Goal: Task Accomplishment & Management: Use online tool/utility

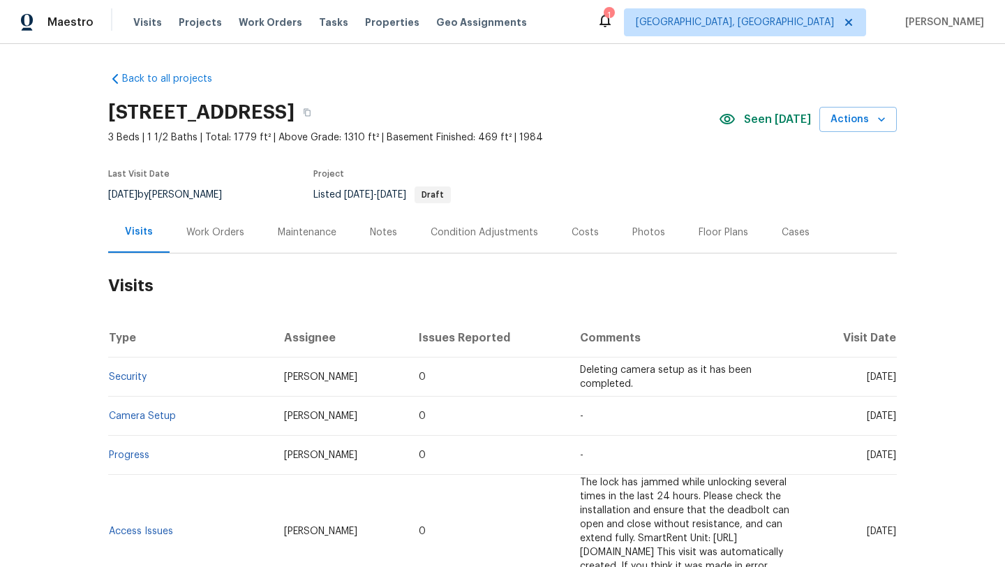
click at [387, 233] on div "Notes" at bounding box center [383, 232] width 27 height 14
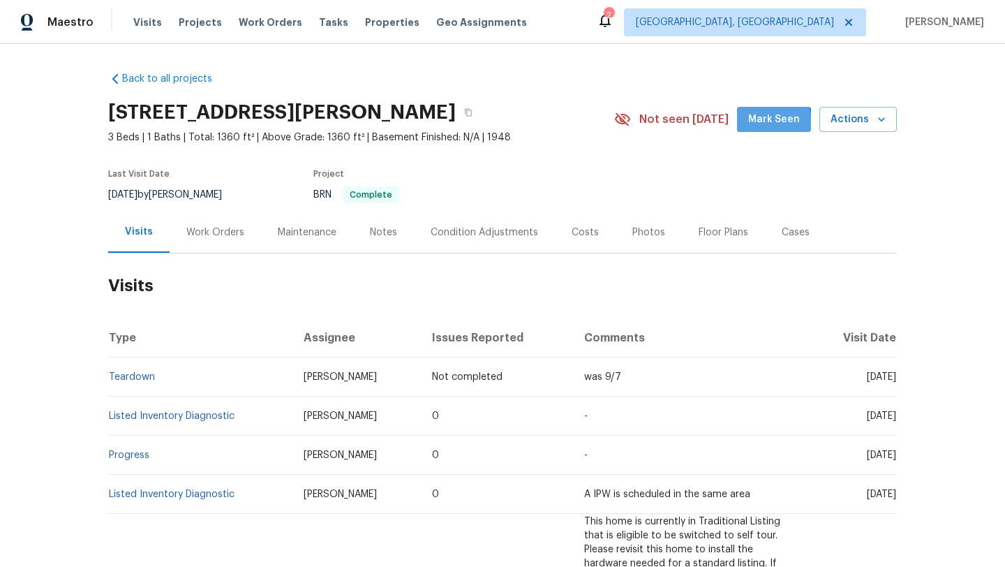
click at [771, 123] on span "Mark Seen" at bounding box center [774, 119] width 52 height 17
click at [211, 232] on div "Work Orders" at bounding box center [215, 232] width 58 height 14
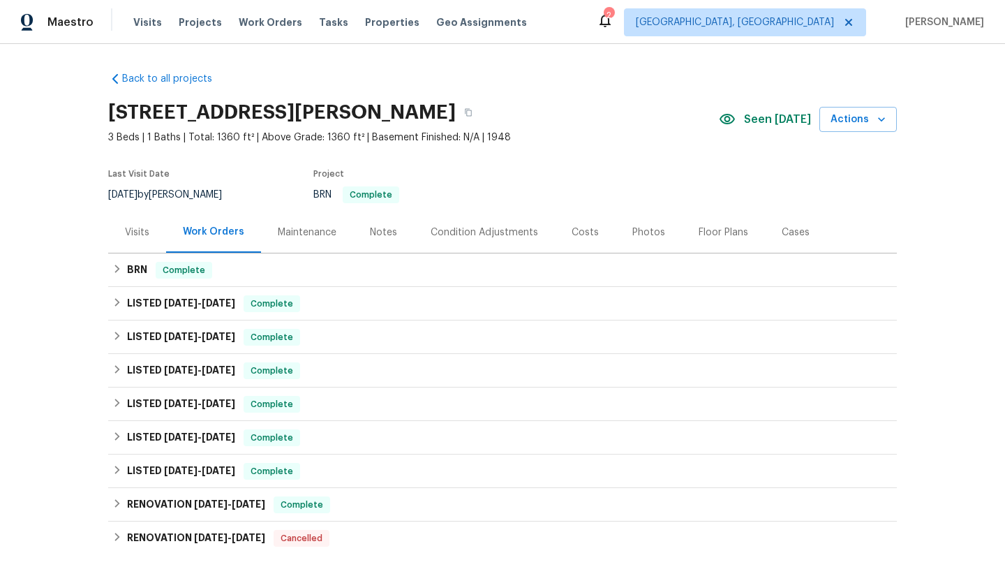
scroll to position [202, 0]
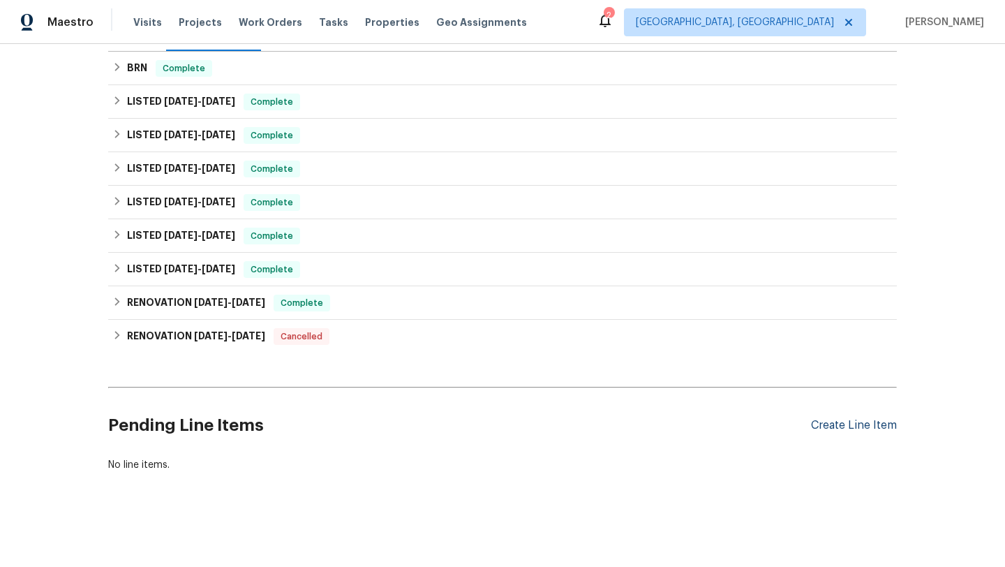
click at [853, 426] on div "Create Line Item" at bounding box center [854, 425] width 86 height 13
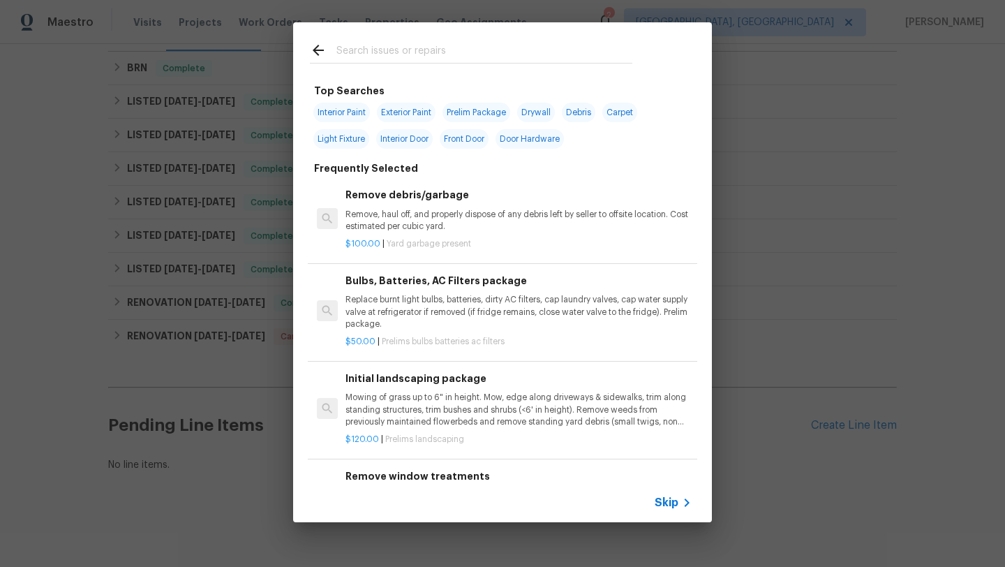
click at [374, 47] on input "text" at bounding box center [484, 52] width 296 height 21
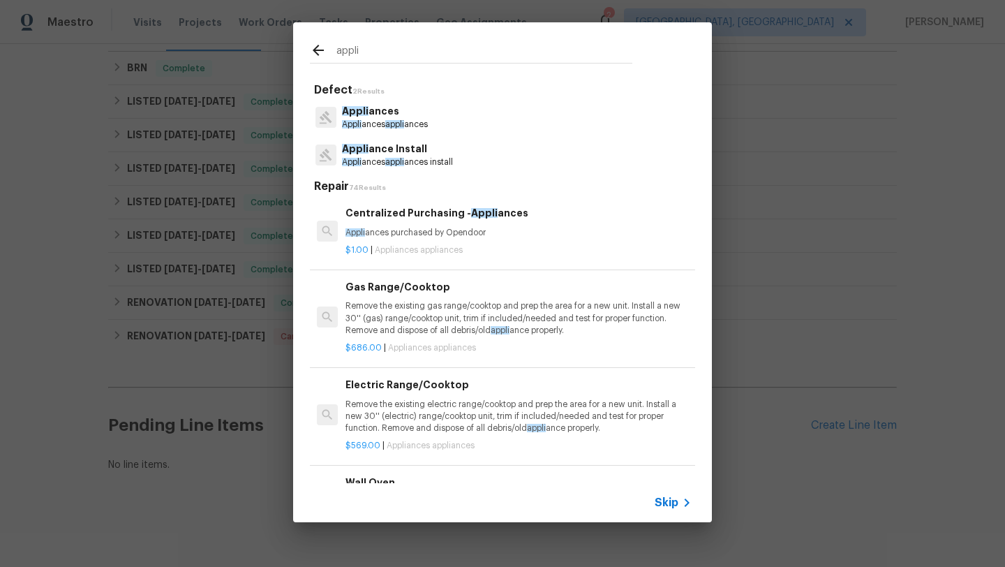
type input "appli"
click at [398, 119] on p "Appli ances appli ances" at bounding box center [385, 125] width 86 height 12
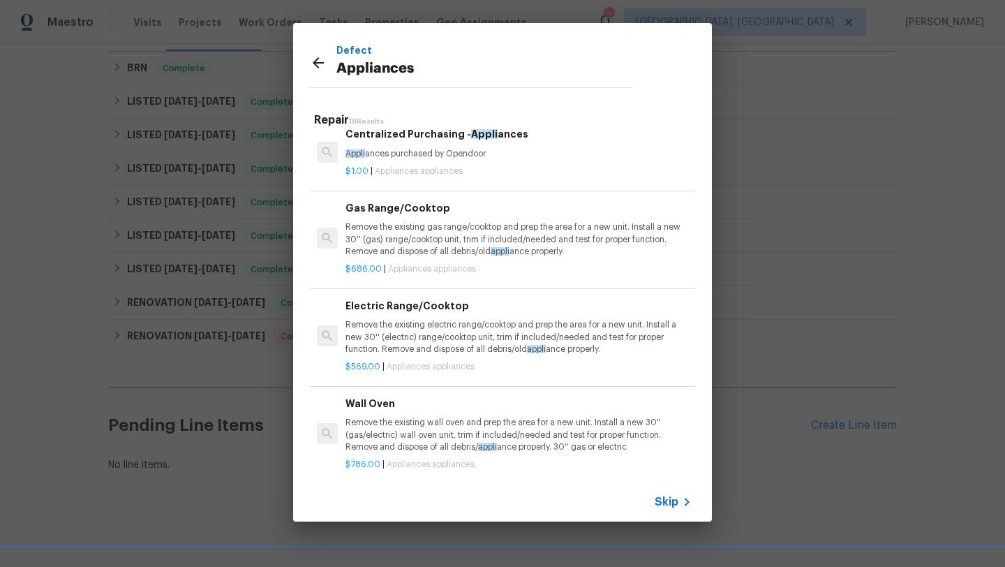
scroll to position [0, 0]
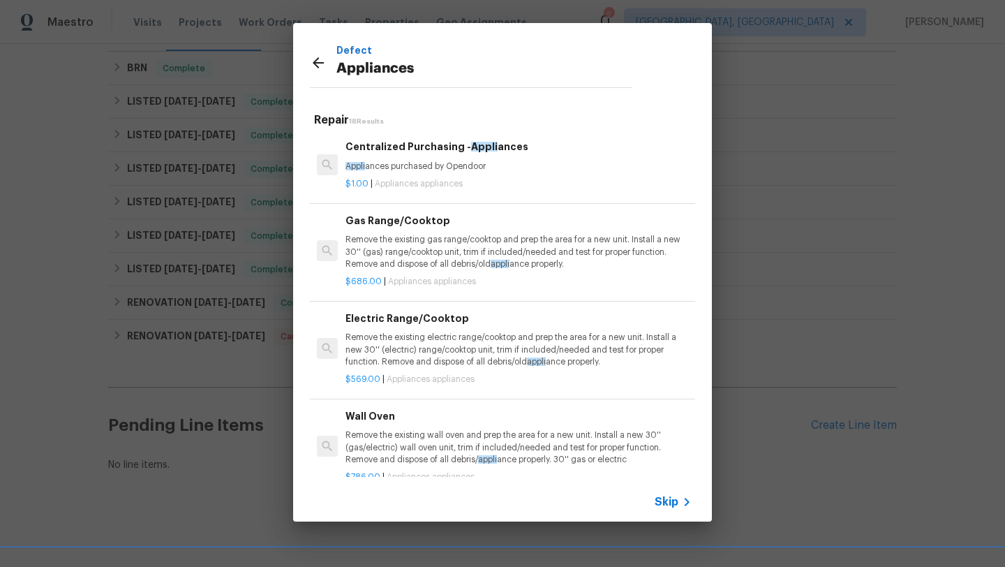
click at [387, 61] on p "Appliances" at bounding box center [484, 69] width 296 height 22
click at [322, 66] on icon at bounding box center [318, 62] width 17 height 17
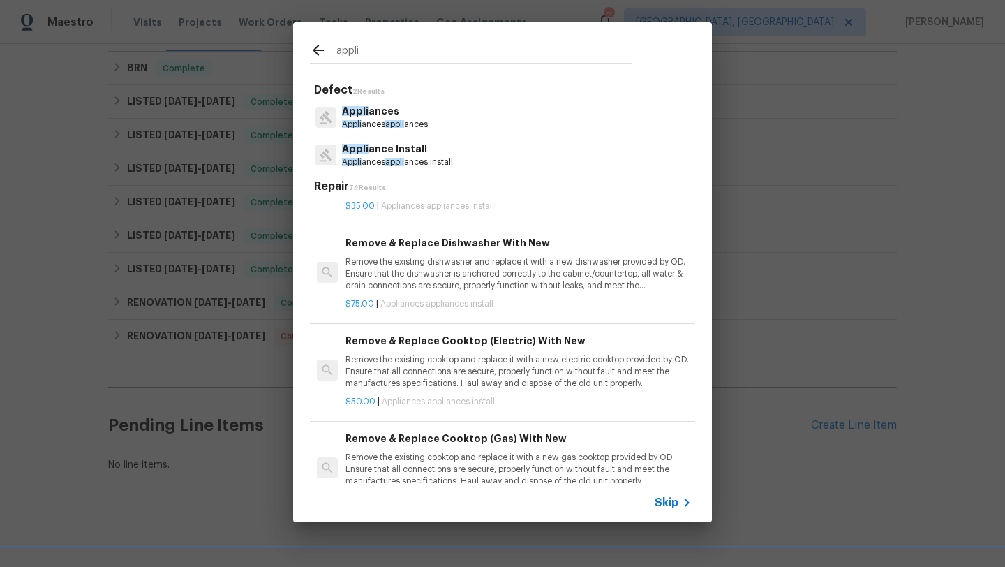
scroll to position [1880, 0]
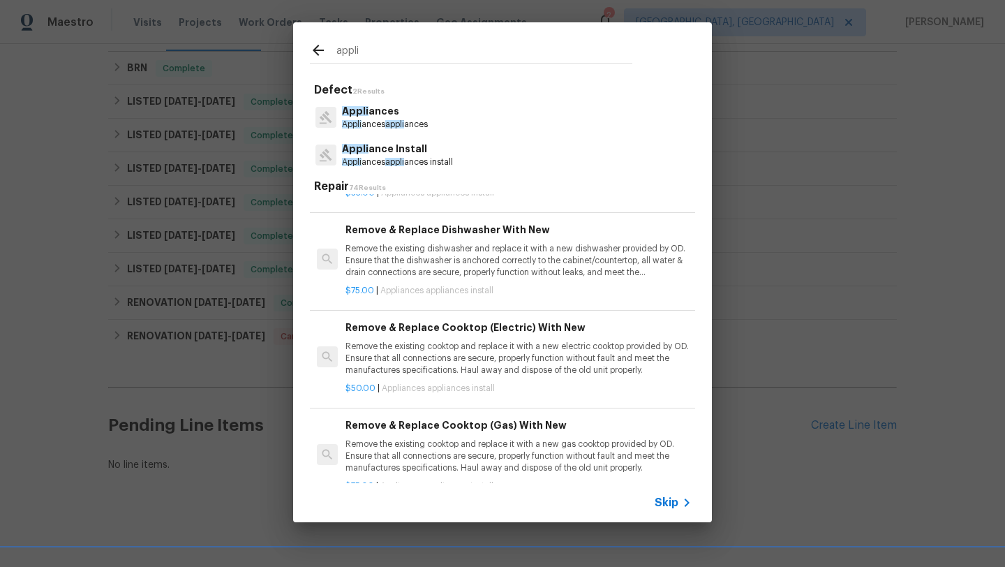
click at [392, 371] on p "Remove the existing cooktop and replace it with a new electric cooktop provided…" at bounding box center [518, 359] width 346 height 36
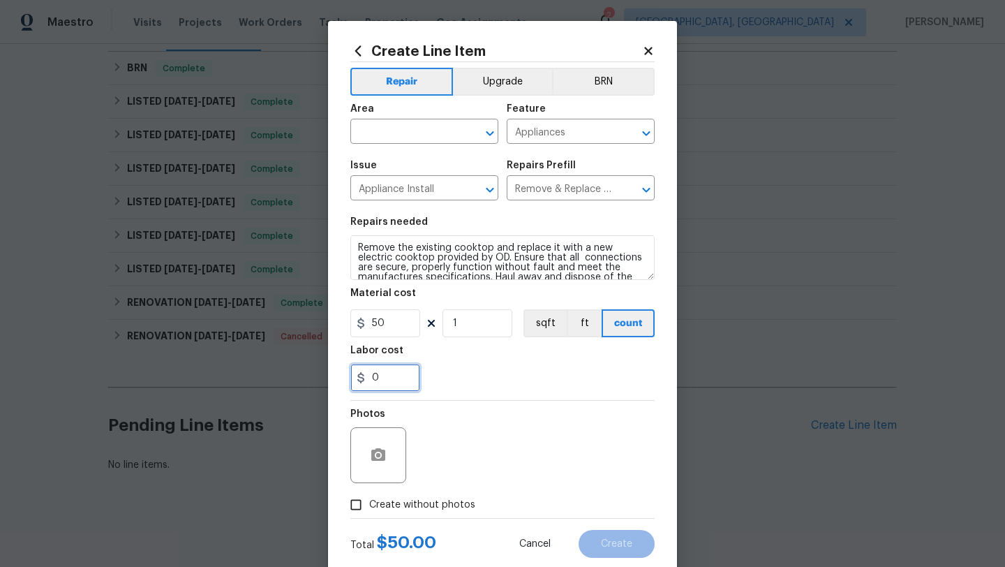
click at [392, 369] on input "0" at bounding box center [385, 378] width 70 height 28
type input "25"
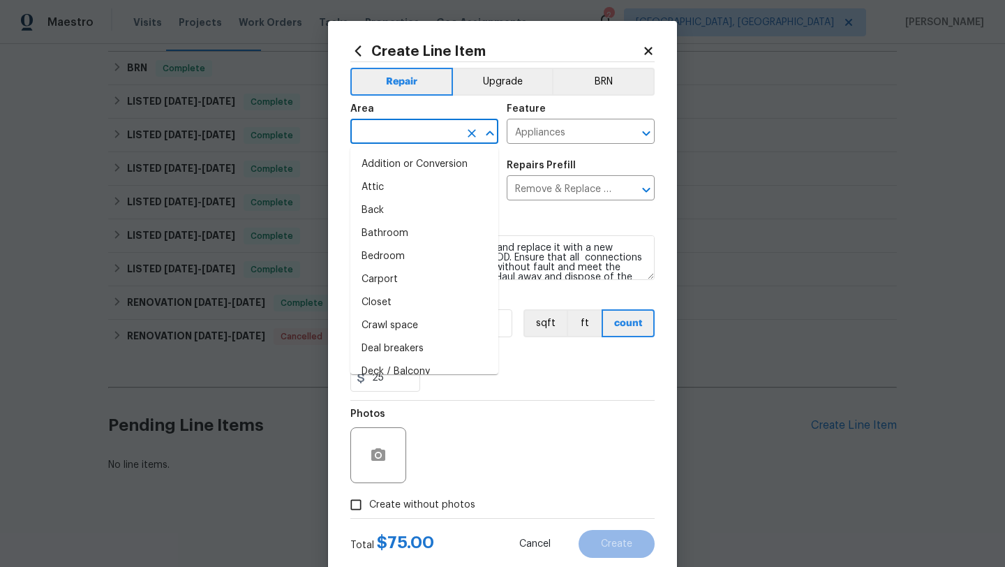
click at [384, 134] on input "text" at bounding box center [404, 133] width 109 height 22
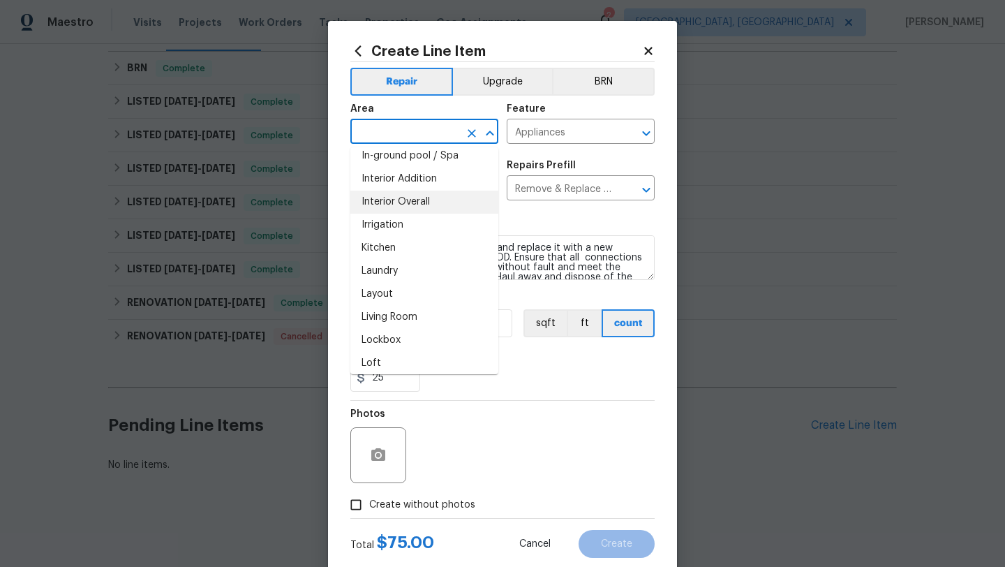
scroll to position [532, 0]
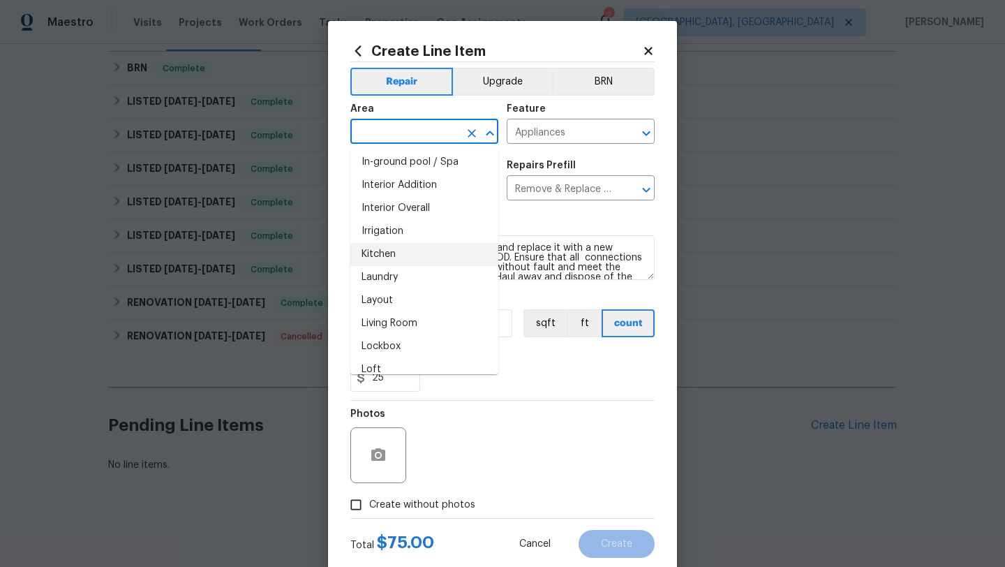
click at [394, 257] on li "Kitchen" at bounding box center [424, 254] width 148 height 23
type input "Kitchen"
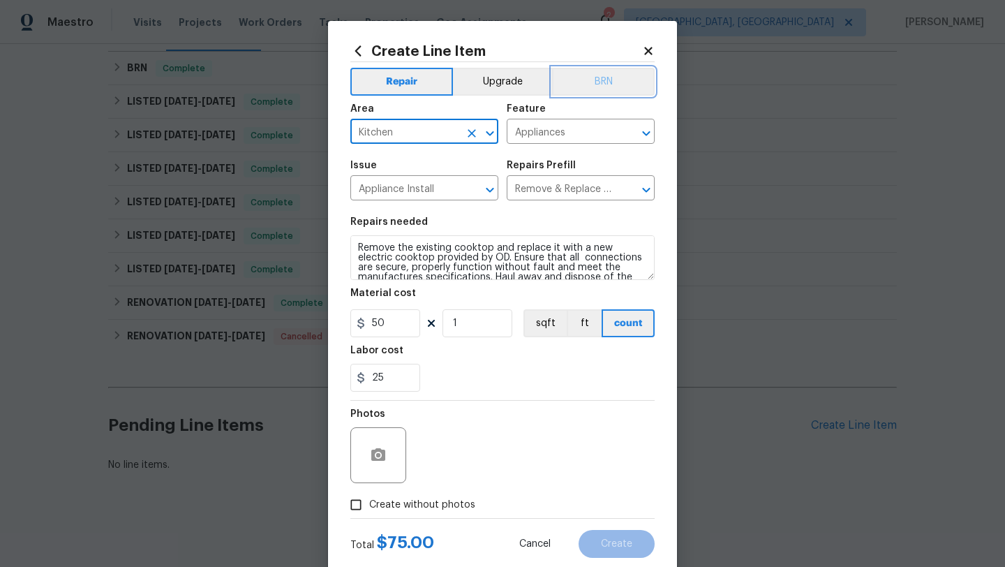
click at [585, 77] on button "BRN" at bounding box center [603, 82] width 103 height 28
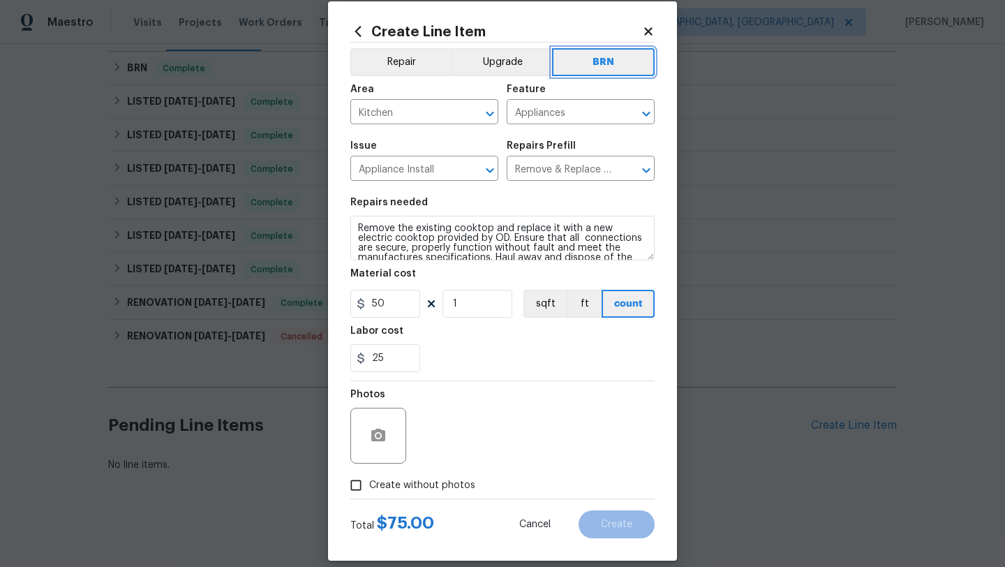
scroll to position [30, 0]
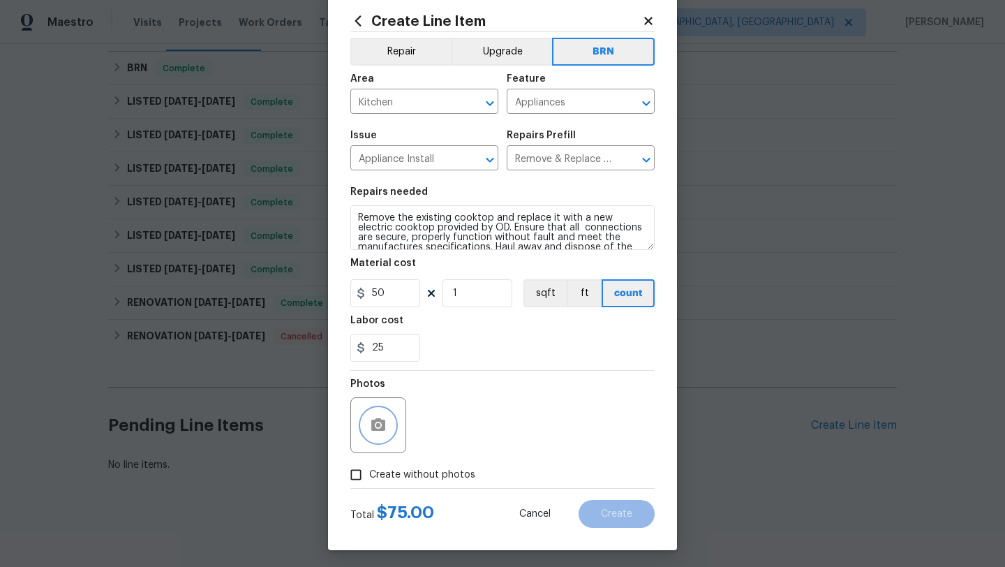
click at [379, 437] on button "button" at bounding box center [377, 424] width 33 height 33
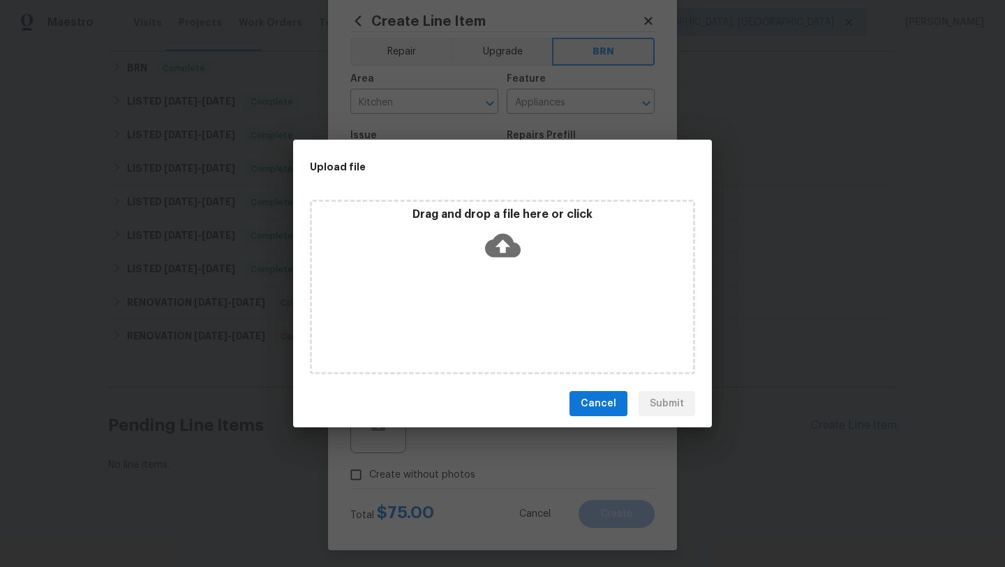
click at [495, 253] on icon at bounding box center [503, 246] width 36 height 24
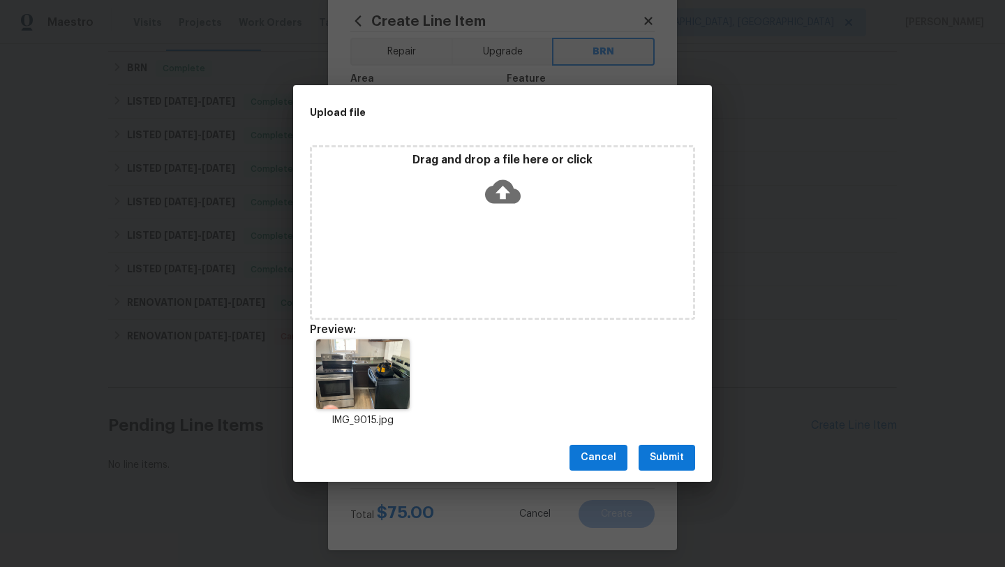
click at [684, 458] on button "Submit" at bounding box center [666, 457] width 57 height 26
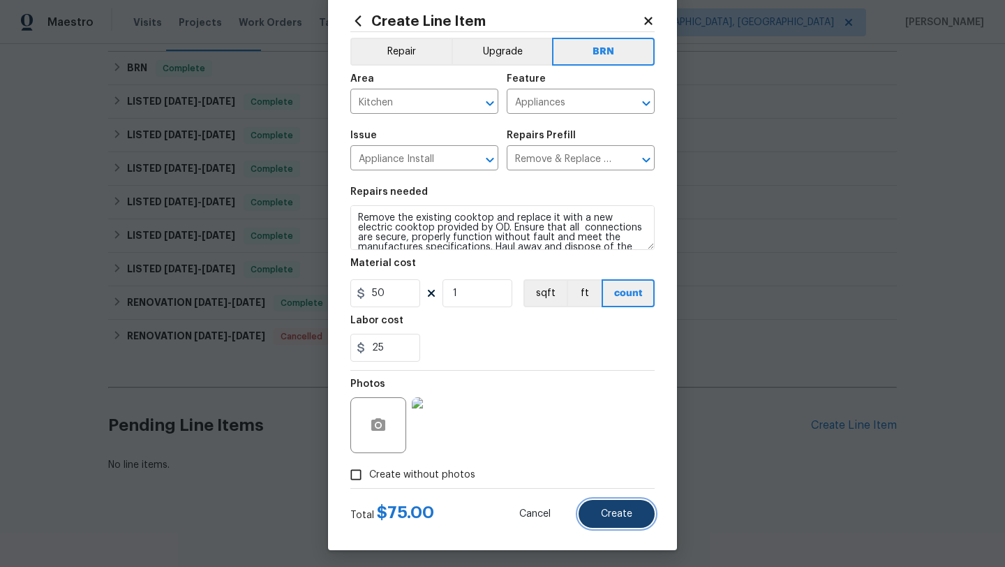
click at [608, 520] on button "Create" at bounding box center [616, 514] width 76 height 28
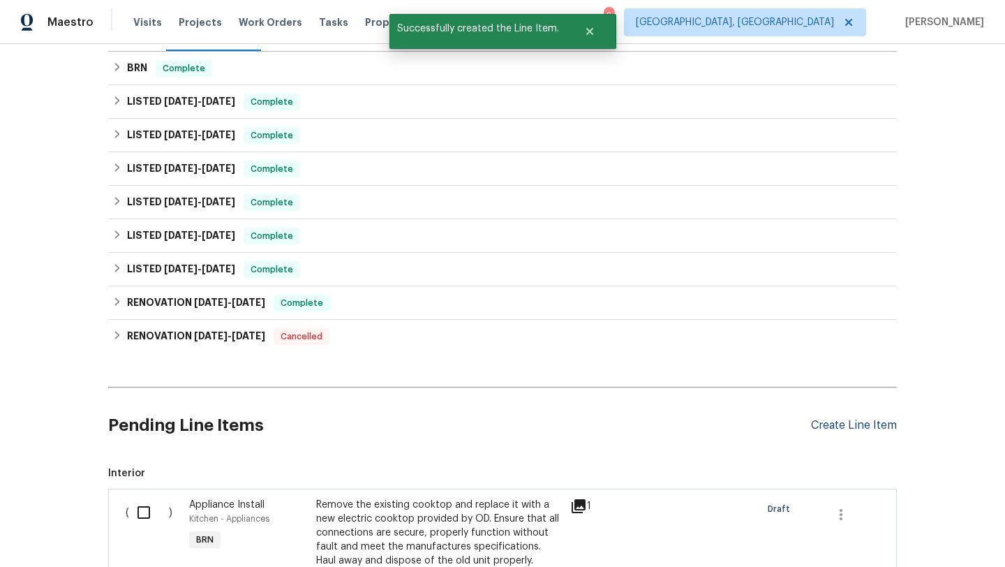
click at [824, 424] on div "Create Line Item" at bounding box center [854, 425] width 86 height 13
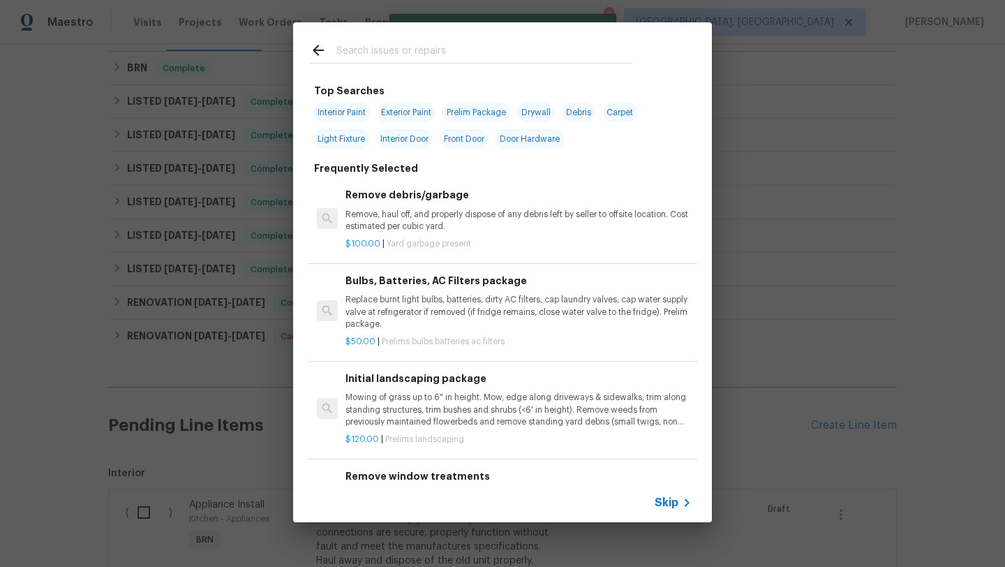
click at [407, 54] on input "text" at bounding box center [484, 52] width 296 height 21
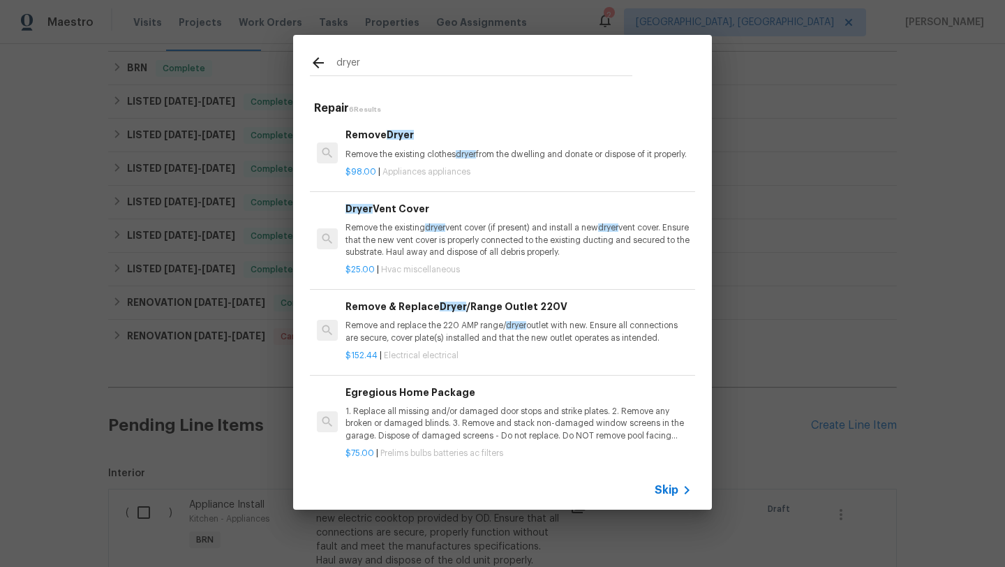
type input "dryer"
click at [380, 246] on p "Remove the existing dryer vent cover (if present) and install a new dryer vent …" at bounding box center [518, 240] width 346 height 36
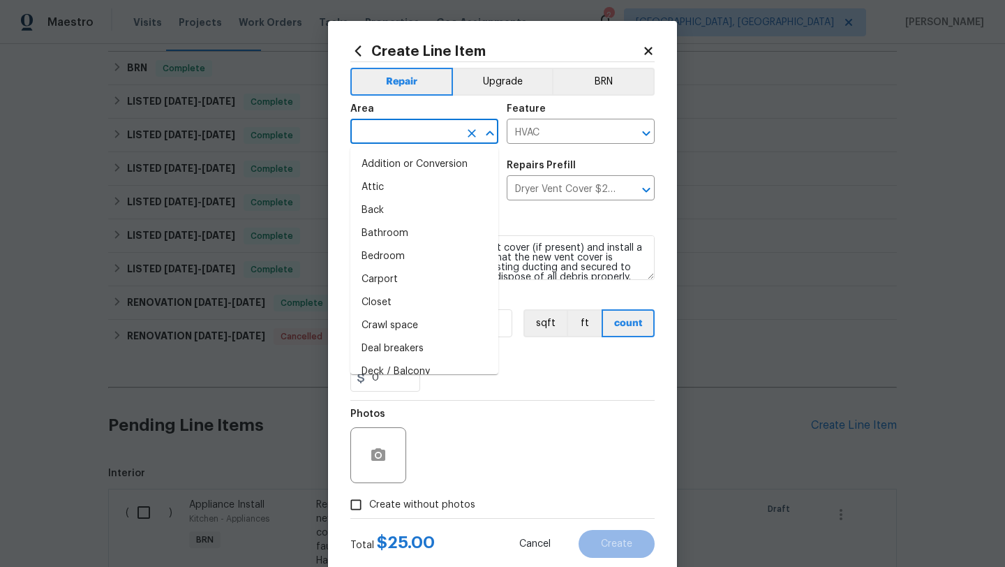
click at [391, 131] on input "text" at bounding box center [404, 133] width 109 height 22
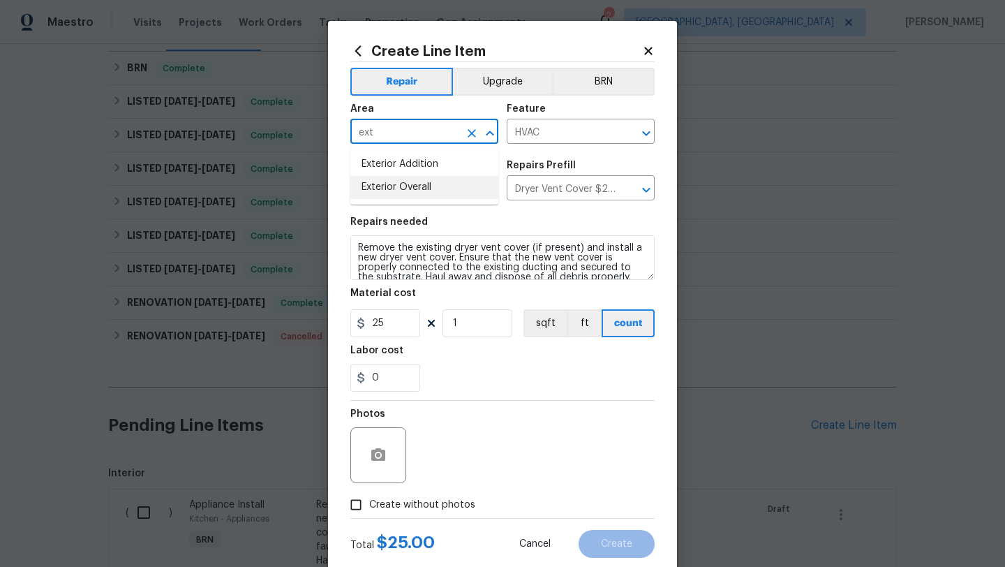
click at [387, 203] on ul "Exterior Addition Exterior Overall" at bounding box center [424, 175] width 148 height 57
click at [389, 192] on li "Exterior Overall" at bounding box center [424, 187] width 148 height 23
type input "Exterior Overall"
click at [622, 75] on button "BRN" at bounding box center [603, 82] width 103 height 28
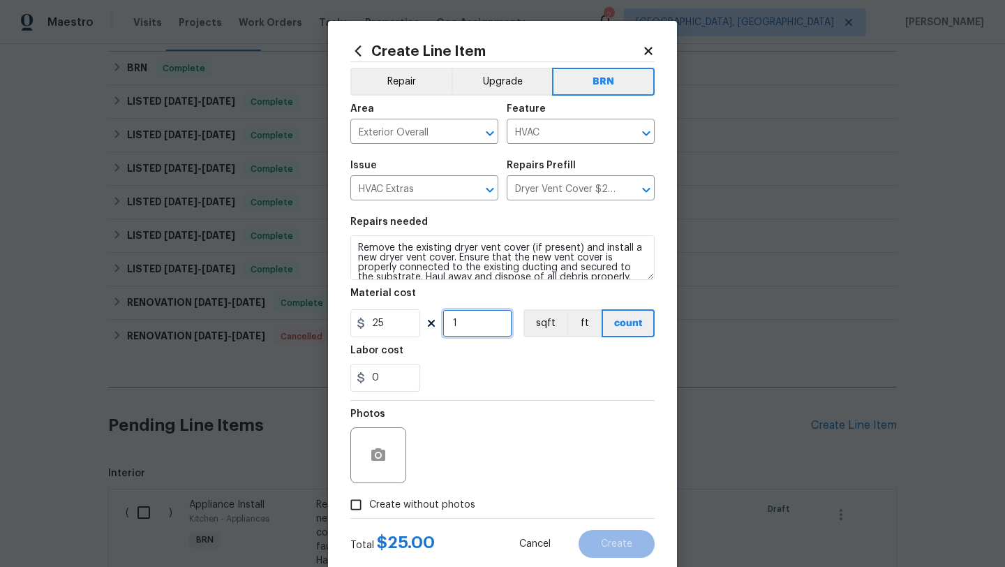
click at [471, 329] on input "1" at bounding box center [477, 323] width 70 height 28
click at [371, 380] on input "0" at bounding box center [385, 378] width 70 height 28
drag, startPoint x: 388, startPoint y: 380, endPoint x: 334, endPoint y: 380, distance: 54.4
click at [334, 380] on div "Create Line Item Repair Upgrade BRN Area Exterior Overall ​ Feature HVAC ​ Issu…" at bounding box center [502, 300] width 349 height 559
type input "25"
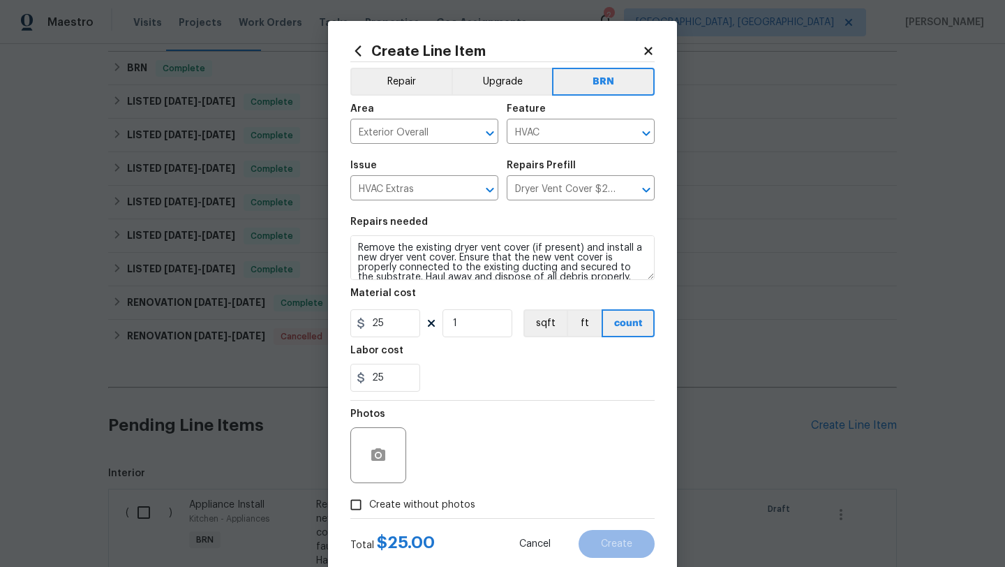
click at [357, 503] on input "Create without photos" at bounding box center [356, 504] width 27 height 27
checkbox input "true"
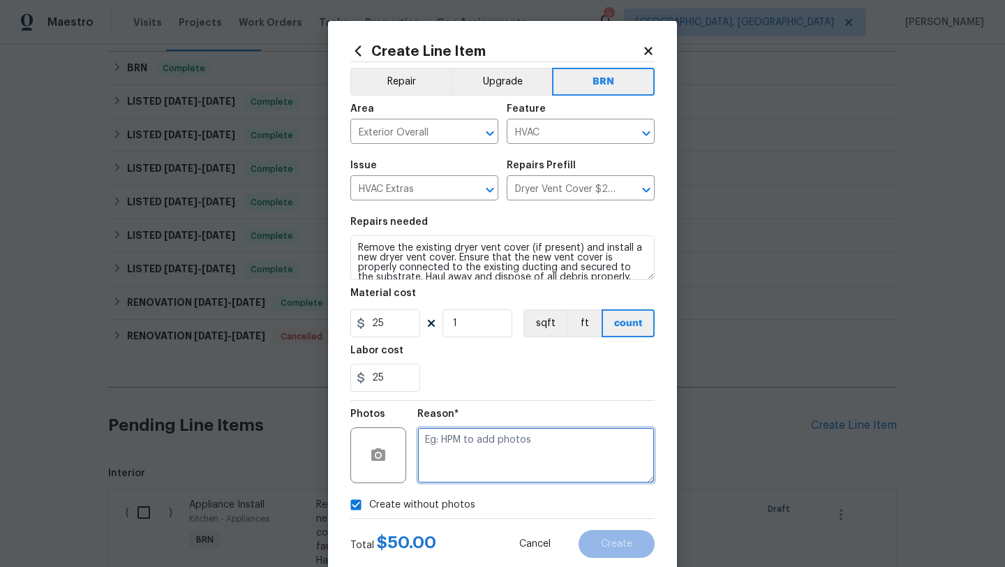
click at [462, 472] on textarea at bounding box center [535, 455] width 237 height 56
type textarea "desk"
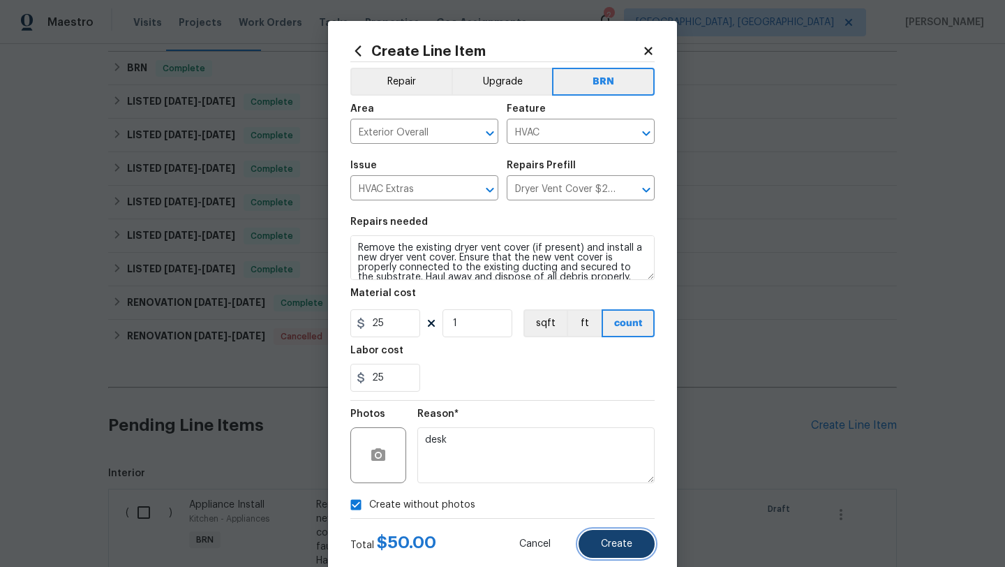
click at [631, 537] on button "Create" at bounding box center [616, 544] width 76 height 28
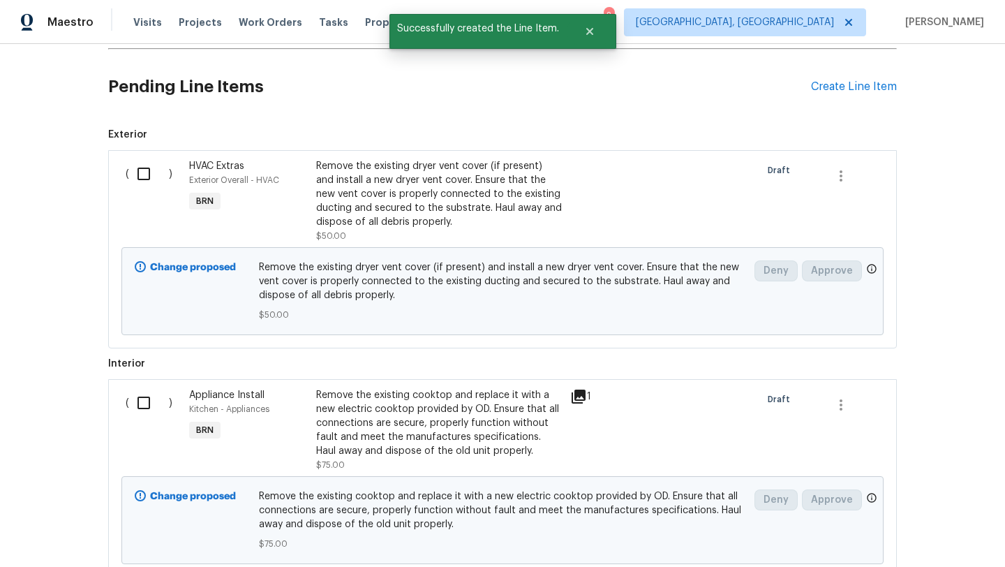
scroll to position [542, 0]
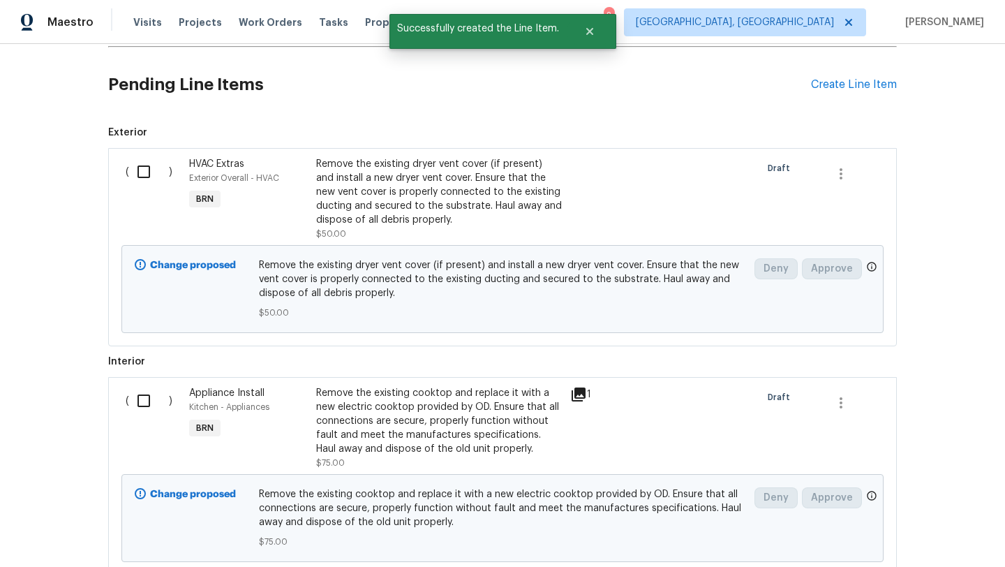
click at [144, 403] on input "checkbox" at bounding box center [149, 400] width 40 height 29
checkbox input "true"
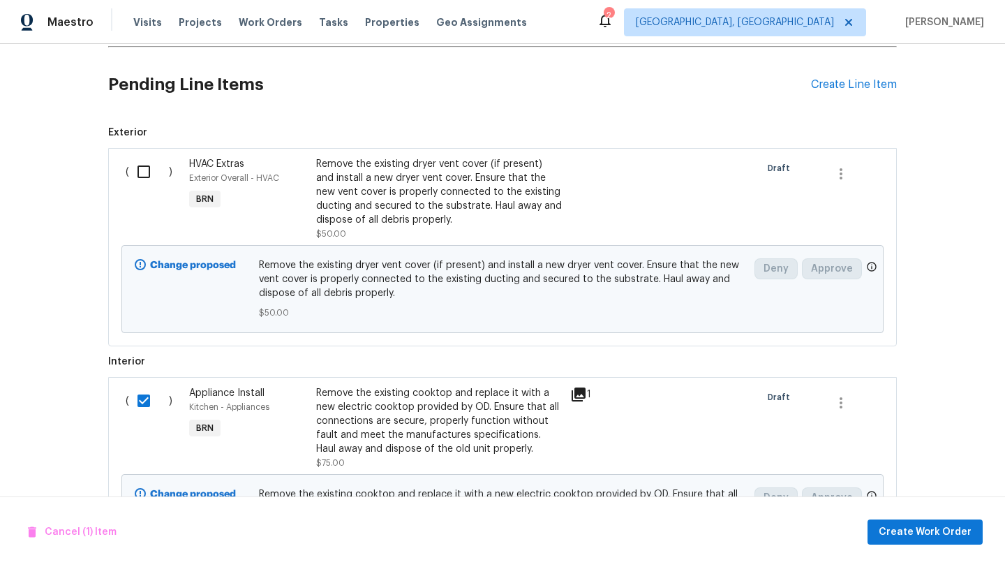
click at [141, 166] on input "checkbox" at bounding box center [149, 171] width 40 height 29
checkbox input "true"
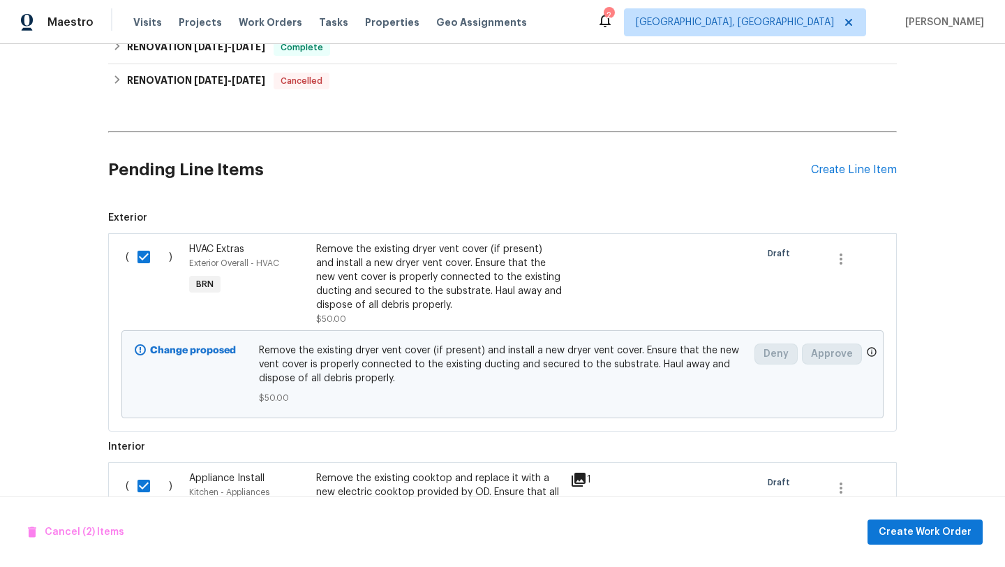
scroll to position [456, 0]
click at [904, 533] on span "Create Work Order" at bounding box center [924, 531] width 93 height 17
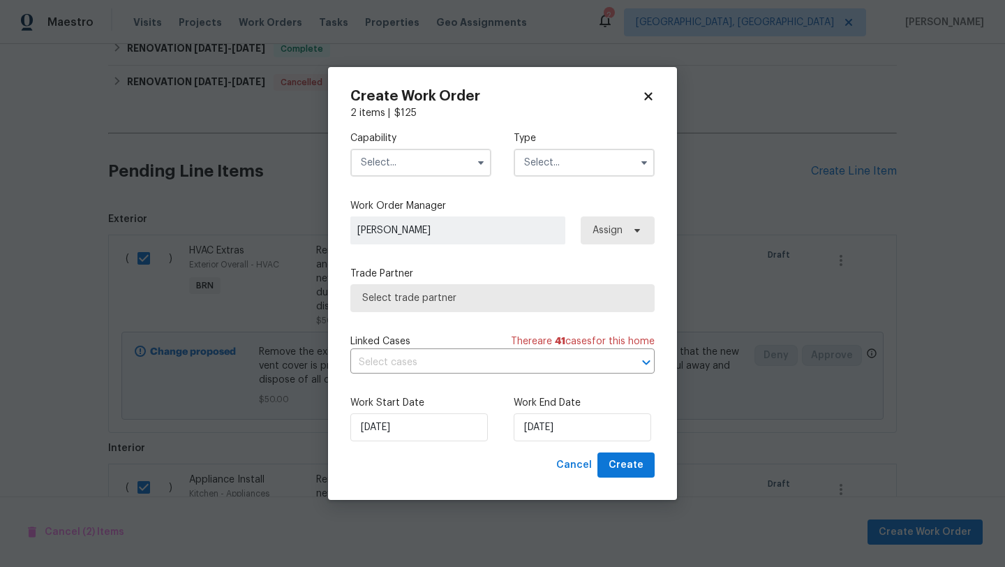
click at [424, 165] on input "text" at bounding box center [420, 163] width 141 height 28
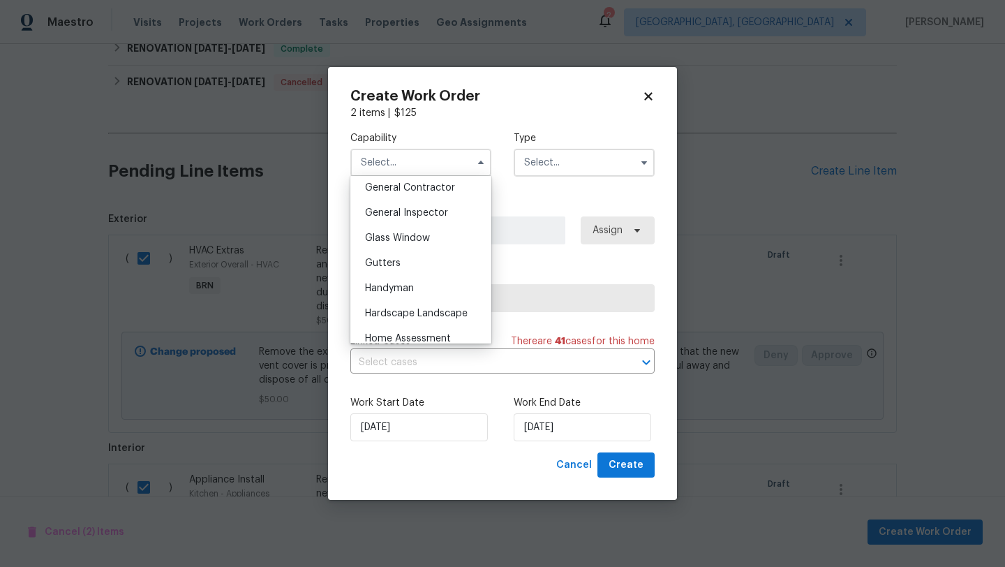
scroll to position [672, 0]
click at [380, 297] on div "Handyman" at bounding box center [421, 287] width 134 height 25
type input "Handyman"
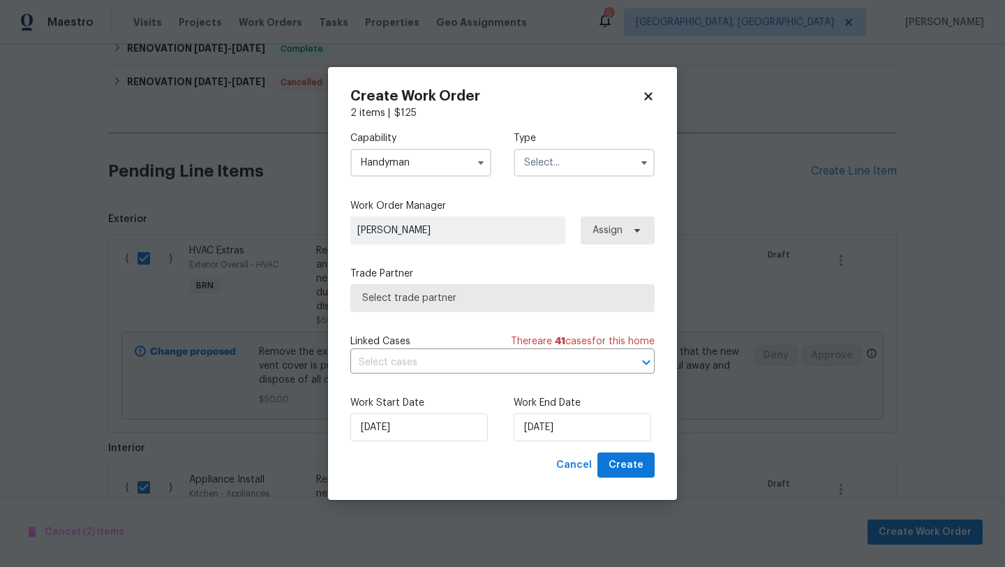
click at [566, 156] on input "text" at bounding box center [584, 163] width 141 height 28
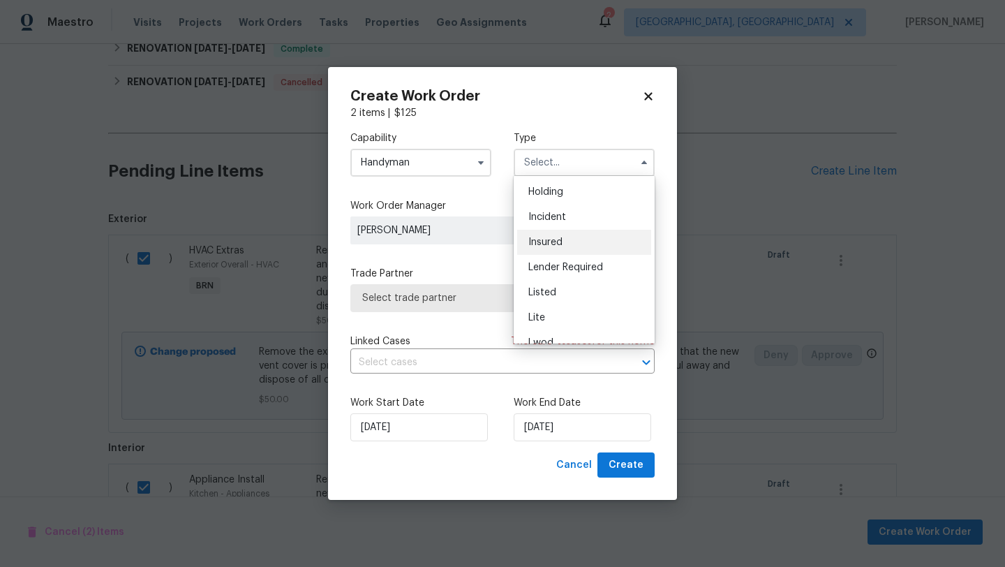
scroll to position [52, 0]
click at [543, 290] on span "Listed" at bounding box center [542, 290] width 28 height 10
type input "Listed"
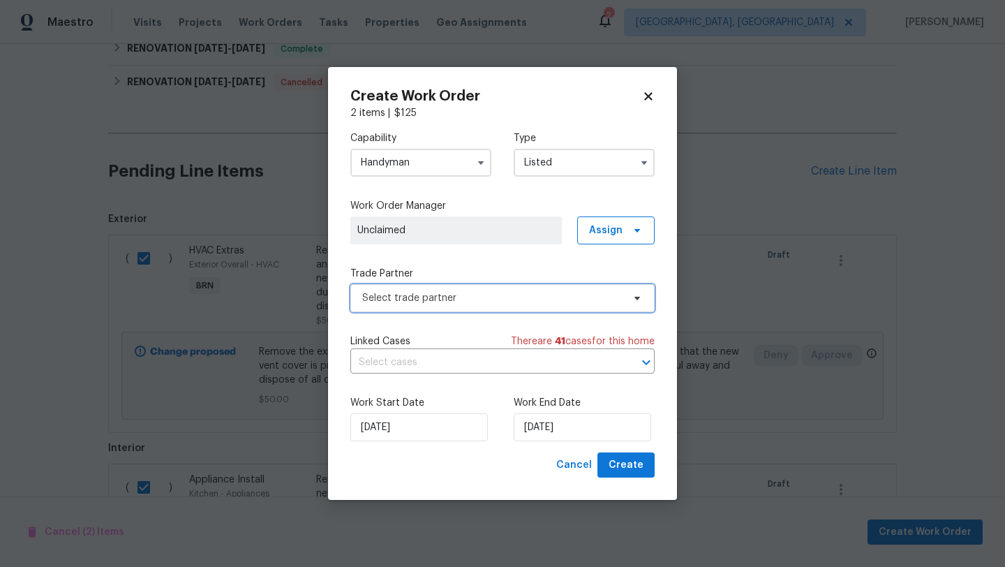
click at [435, 290] on span "Select trade partner" at bounding box center [502, 298] width 304 height 28
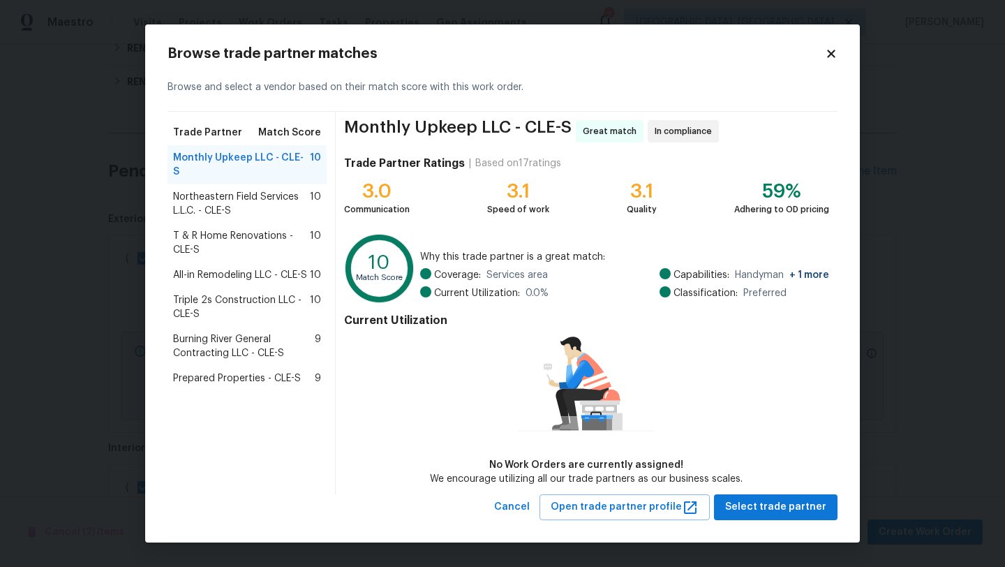
click at [205, 371] on span "Prepared Properties - CLE-S" at bounding box center [237, 378] width 128 height 14
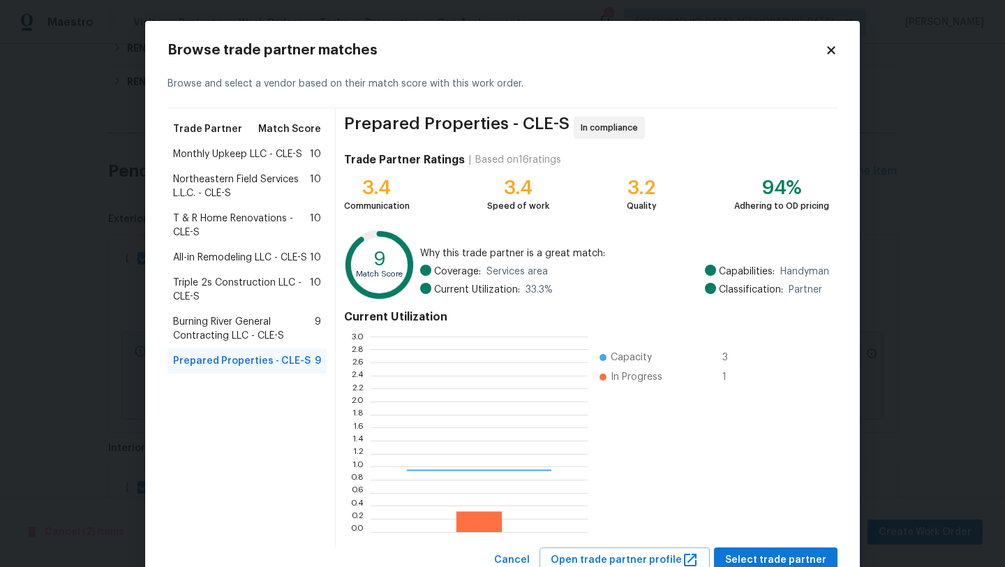
scroll to position [195, 217]
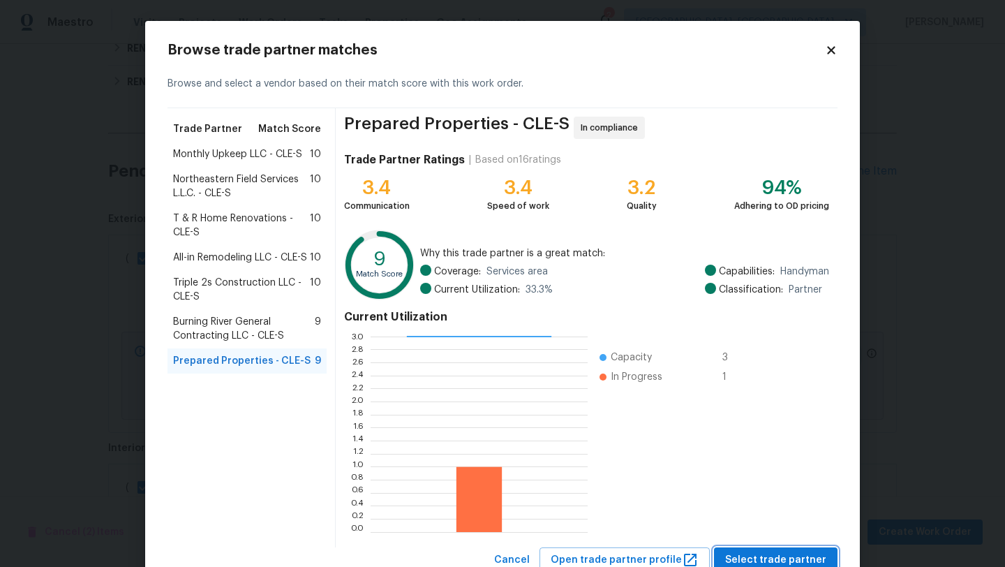
click at [794, 556] on span "Select trade partner" at bounding box center [775, 559] width 101 height 17
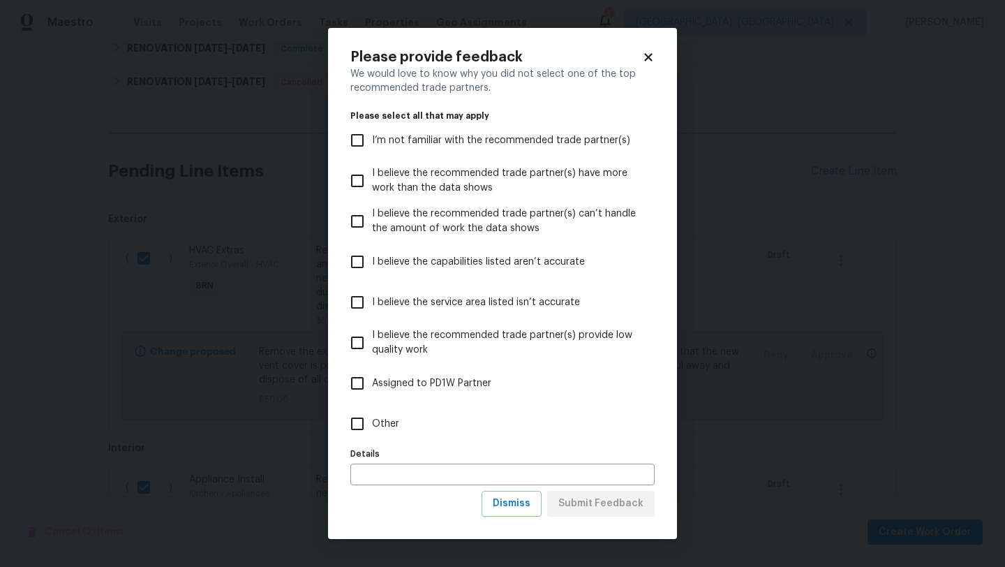
click at [359, 417] on input "Other" at bounding box center [357, 423] width 29 height 29
checkbox input "true"
click at [586, 498] on span "Submit Feedback" at bounding box center [600, 503] width 85 height 17
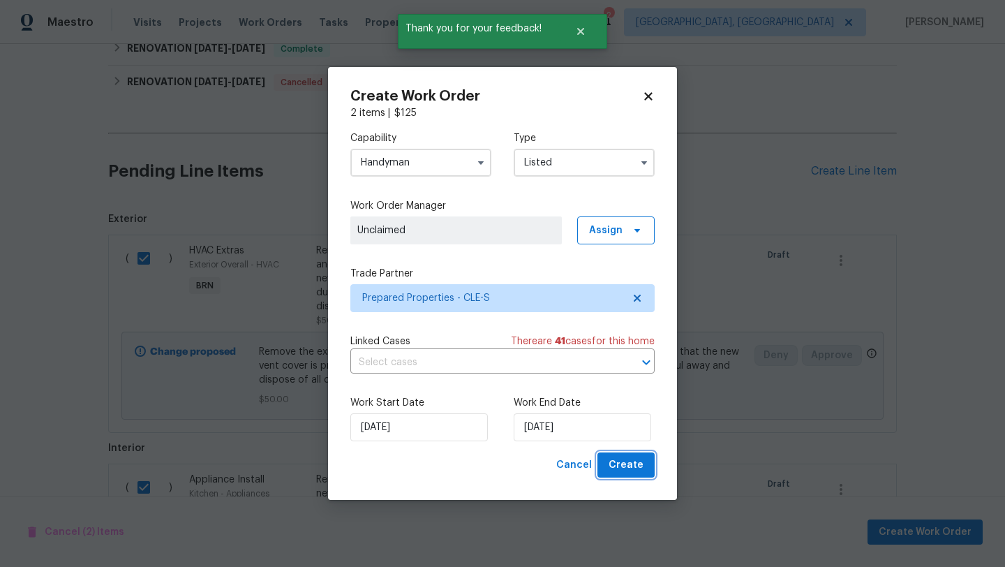
click at [635, 466] on span "Create" at bounding box center [625, 464] width 35 height 17
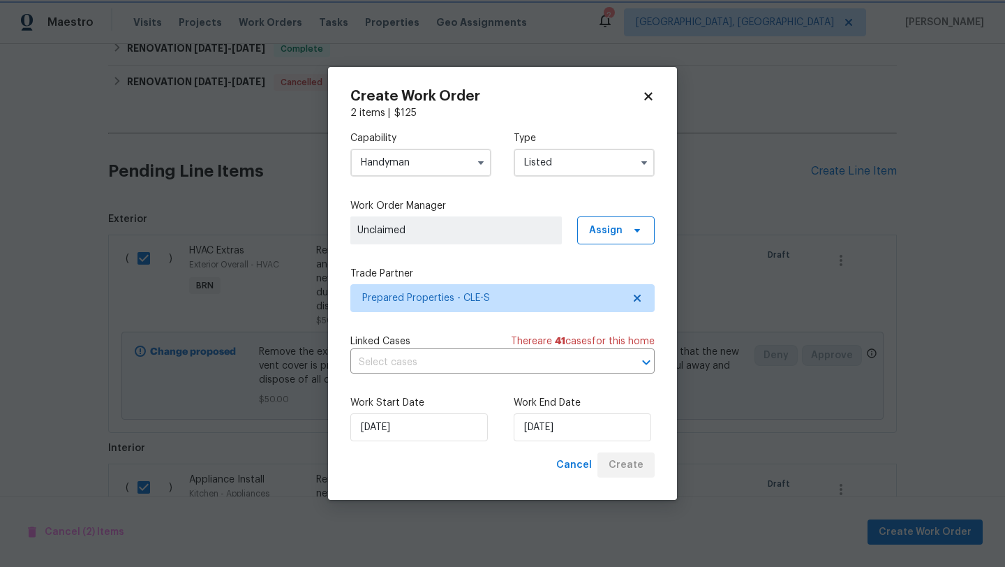
checkbox input "false"
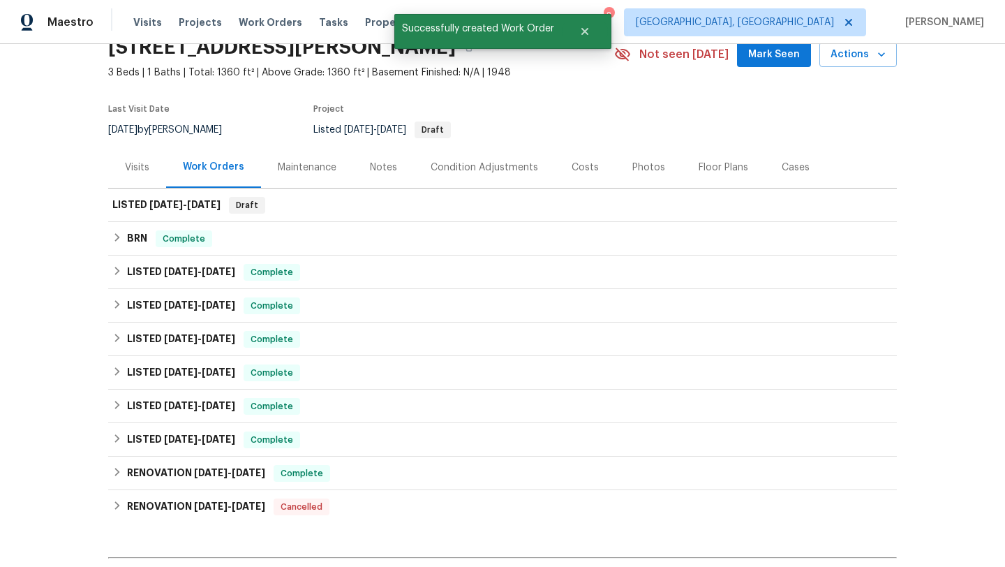
scroll to position [0, 0]
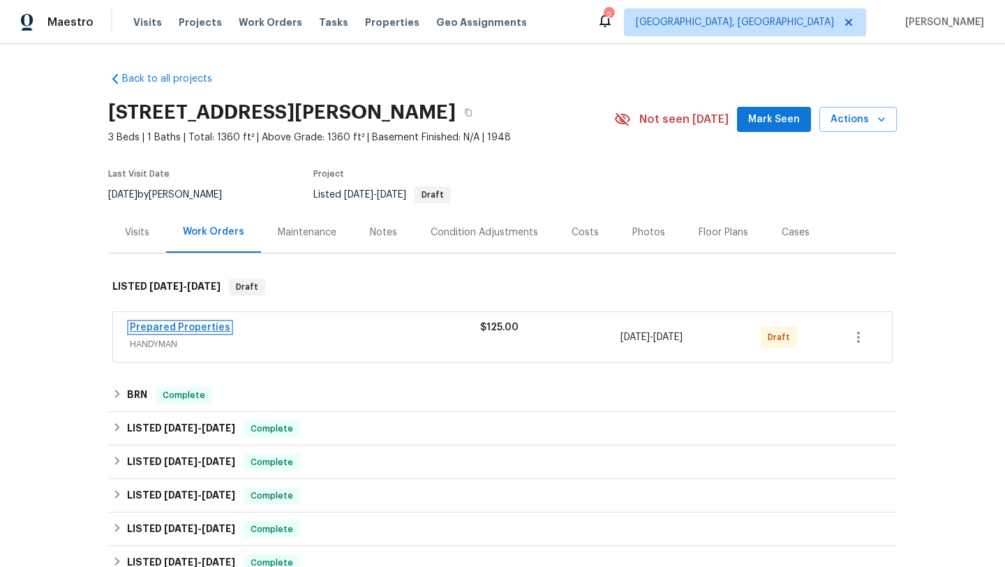
click at [189, 322] on link "Prepared Properties" at bounding box center [180, 327] width 100 height 10
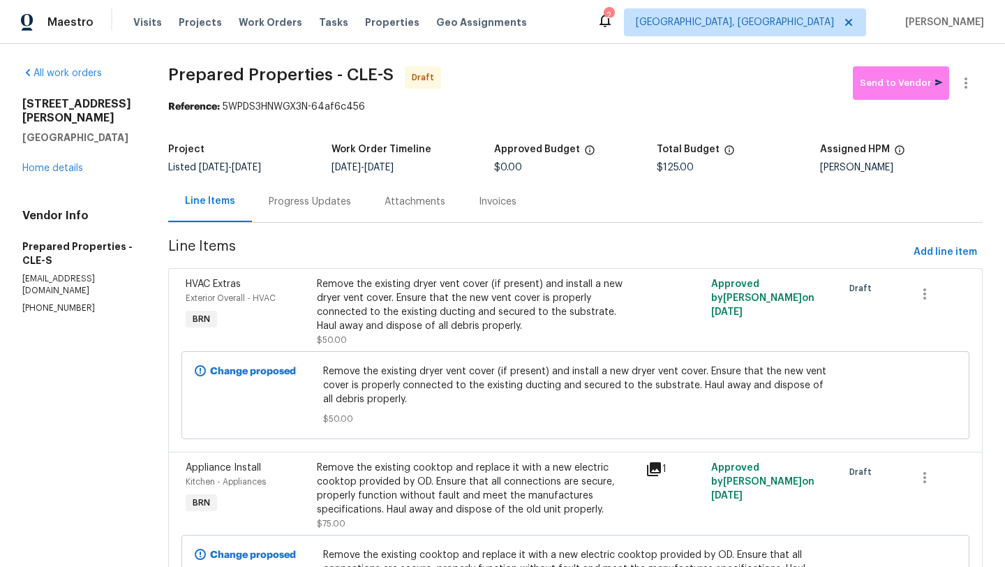
click at [393, 310] on div "Remove the existing dryer vent cover (if present) and install a new dryer vent …" at bounding box center [477, 305] width 320 height 56
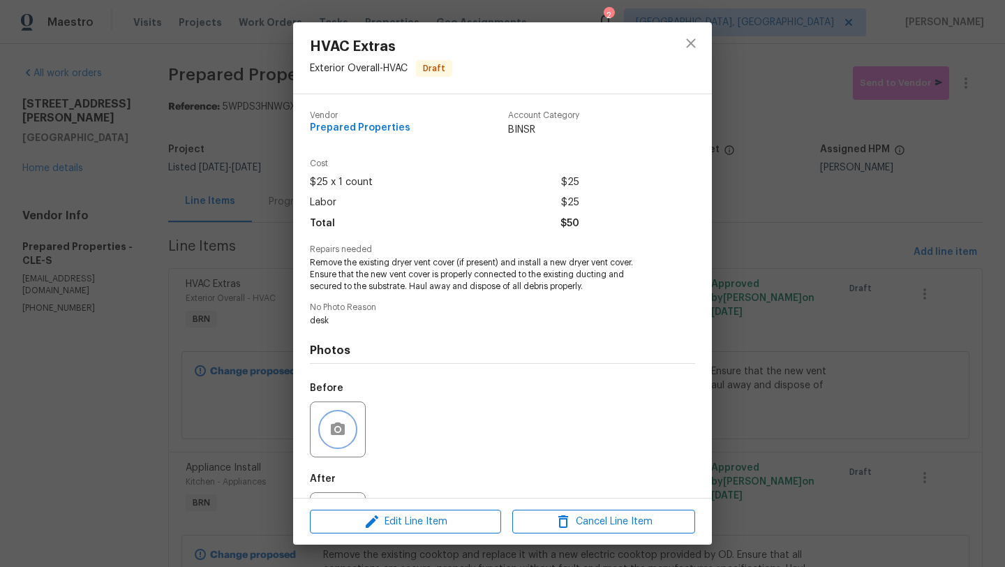
click at [351, 424] on button "button" at bounding box center [337, 428] width 33 height 33
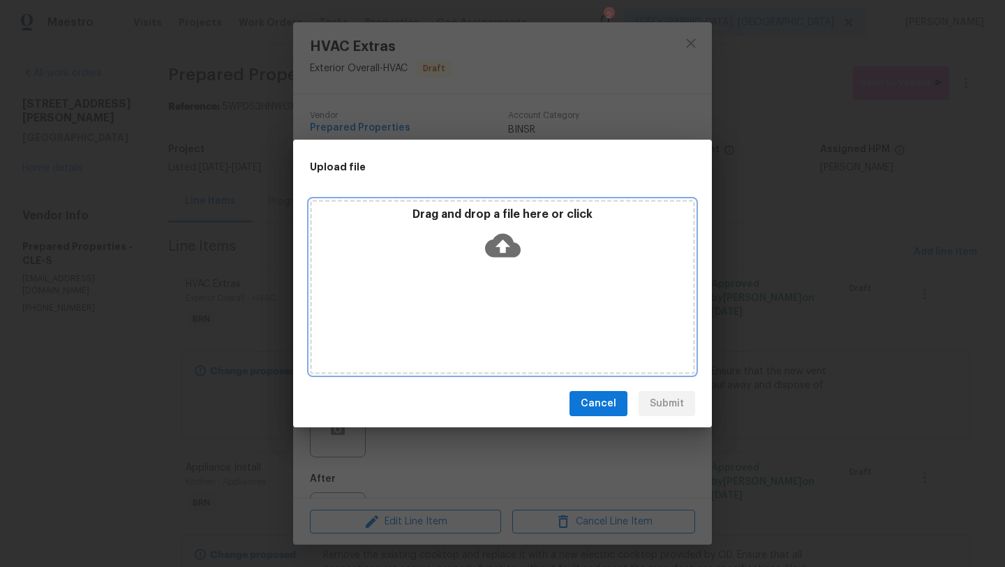
click at [504, 255] on icon at bounding box center [503, 246] width 36 height 24
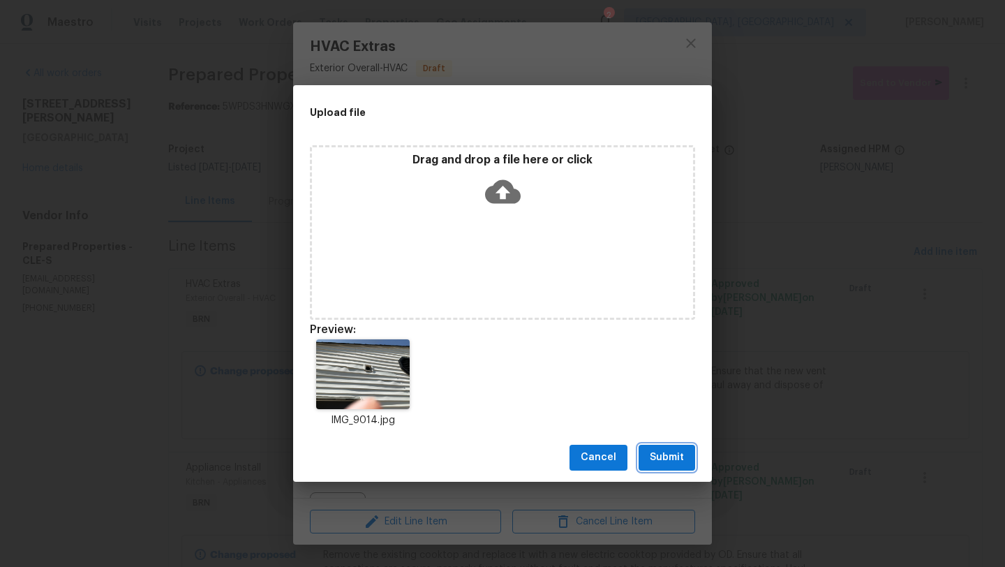
click at [671, 461] on span "Submit" at bounding box center [667, 457] width 34 height 17
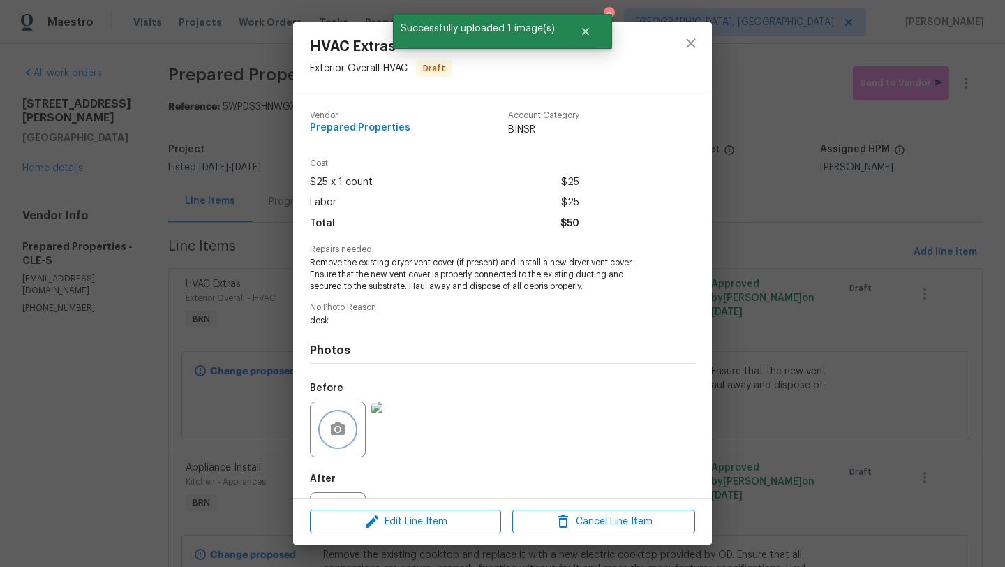
scroll to position [64, 0]
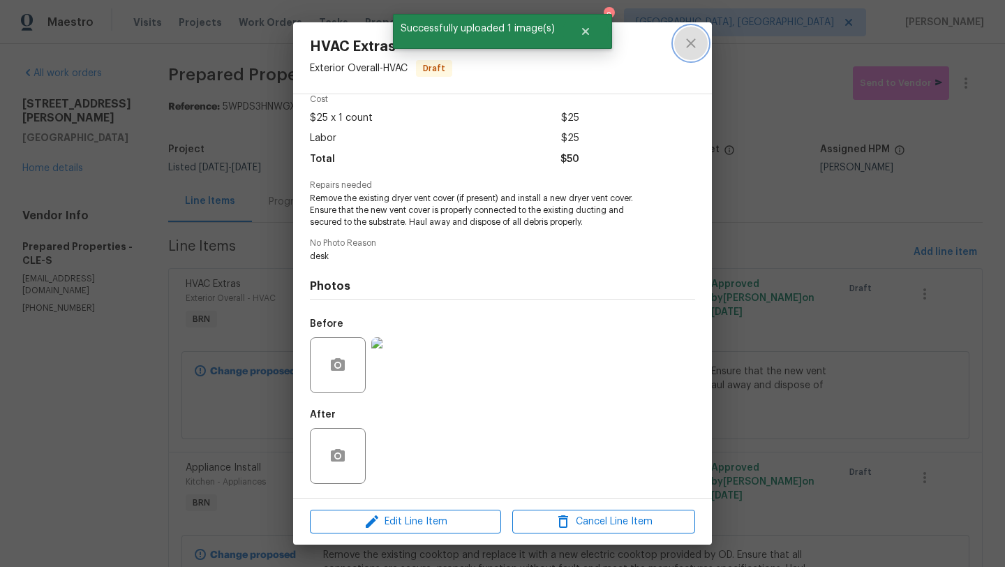
click at [687, 54] on button "close" at bounding box center [690, 43] width 33 height 33
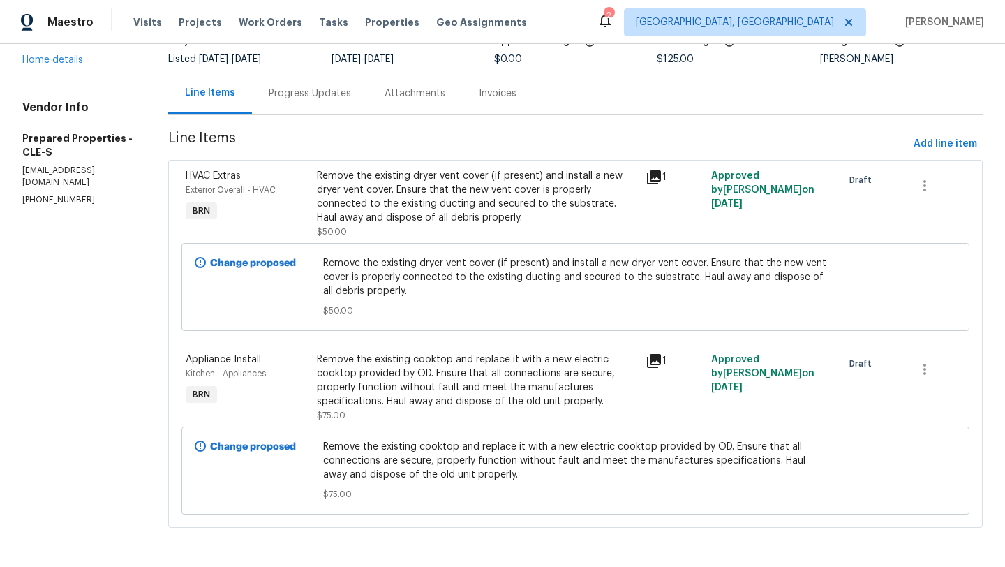
scroll to position [0, 0]
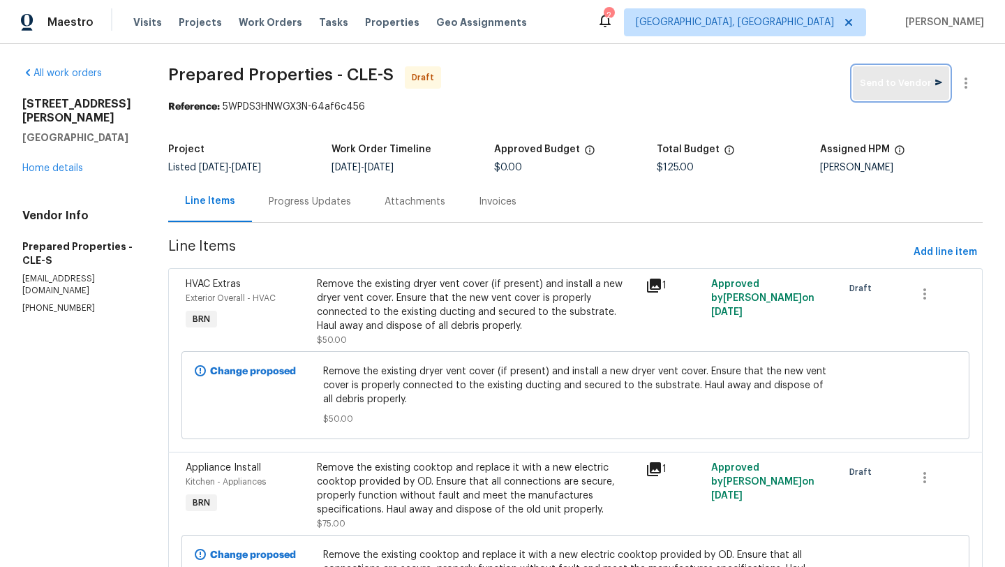
click at [869, 81] on span "Send to Vendor" at bounding box center [901, 83] width 82 height 16
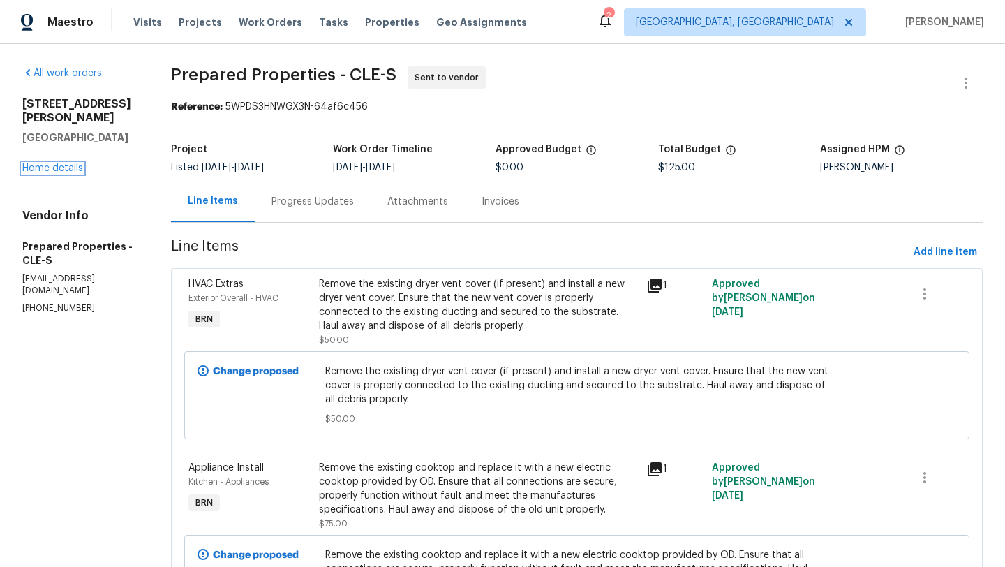
click at [27, 163] on link "Home details" at bounding box center [52, 168] width 61 height 10
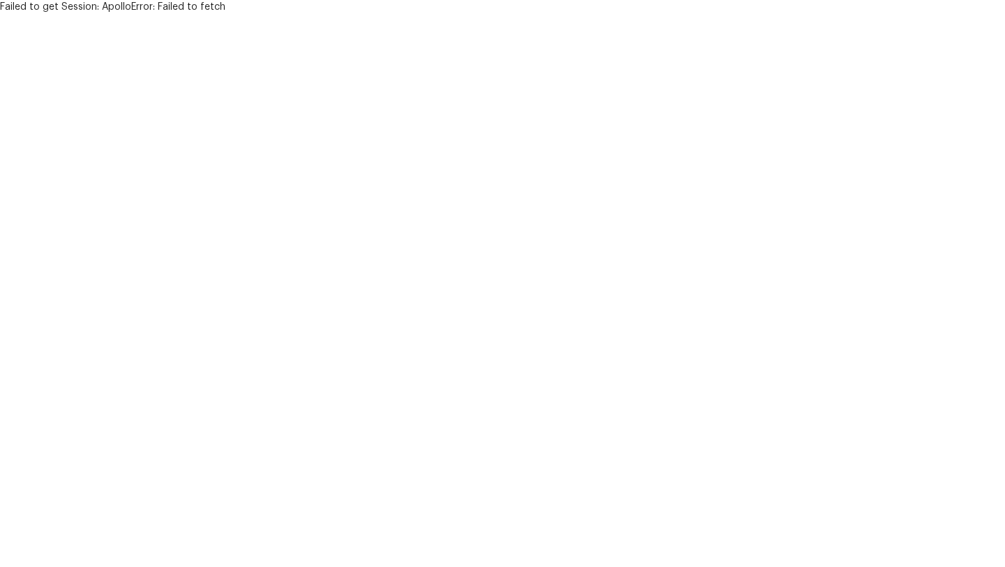
click at [263, 14] on html "Failed to get Session: ApolloError: Failed to fetch" at bounding box center [502, 7] width 1005 height 14
click at [109, 14] on html "Failed to get Session: ApolloError: Failed to fetch" at bounding box center [502, 7] width 1005 height 14
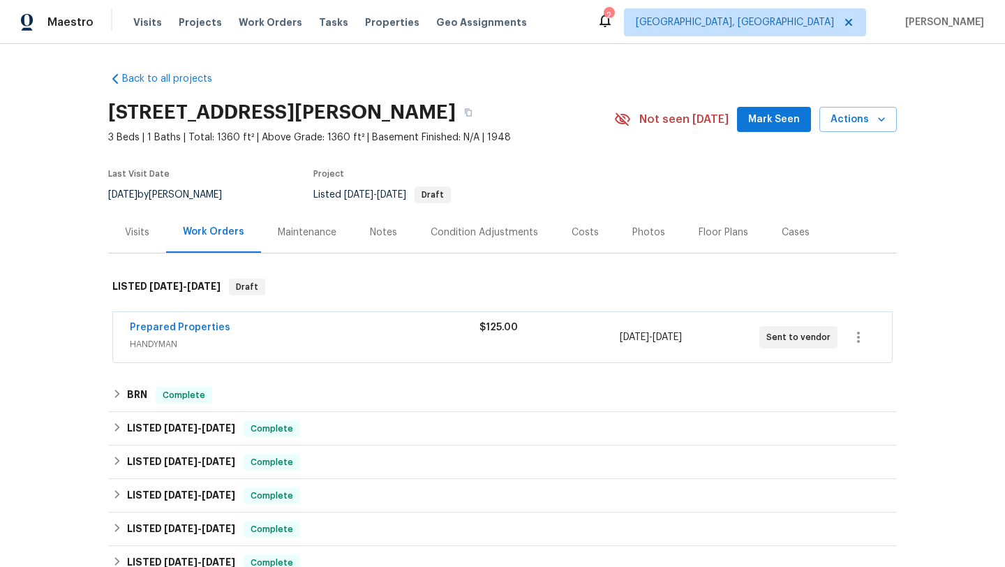
scroll to position [35, 0]
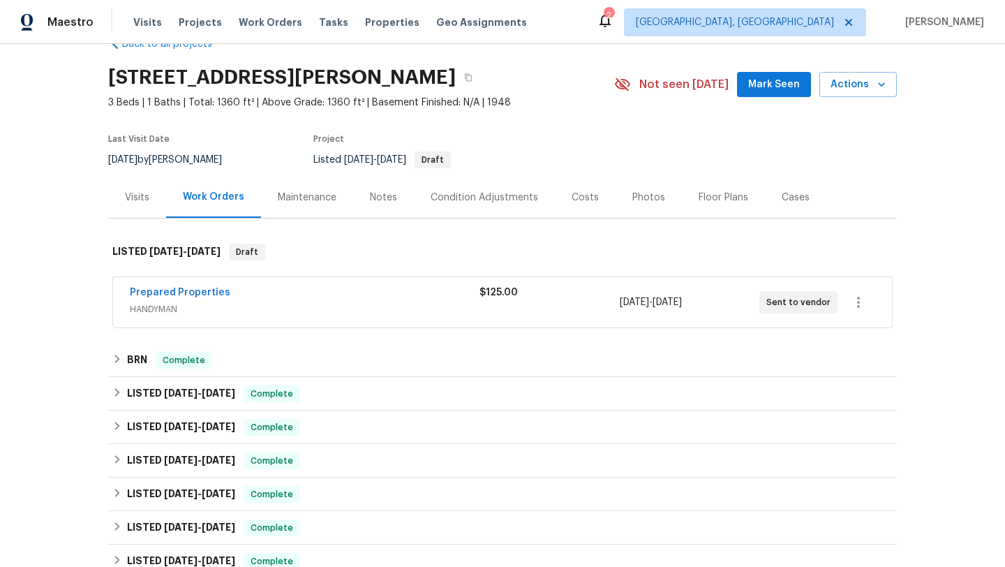
click at [375, 198] on div "Notes" at bounding box center [383, 197] width 27 height 14
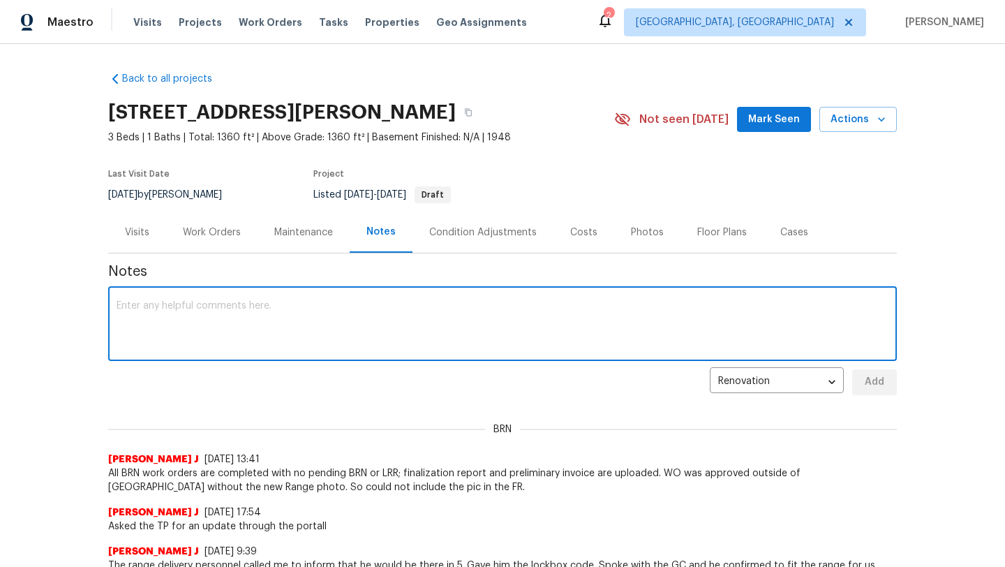
click at [277, 311] on textarea at bounding box center [503, 325] width 772 height 49
type textarea "B"
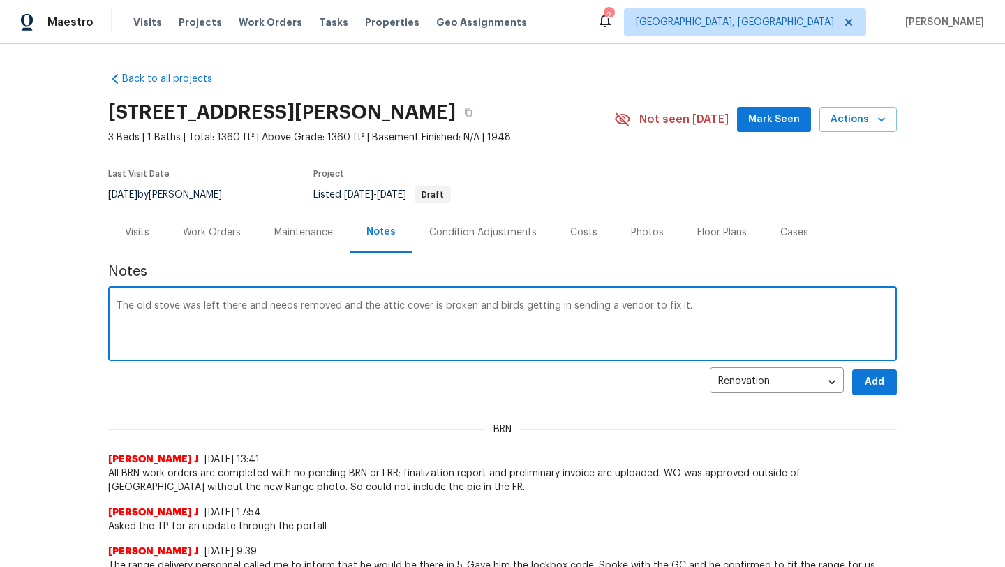
type textarea "The old stove was left there and needs removed and the attic cover is broken an…"
click at [877, 382] on span "Add" at bounding box center [874, 381] width 22 height 17
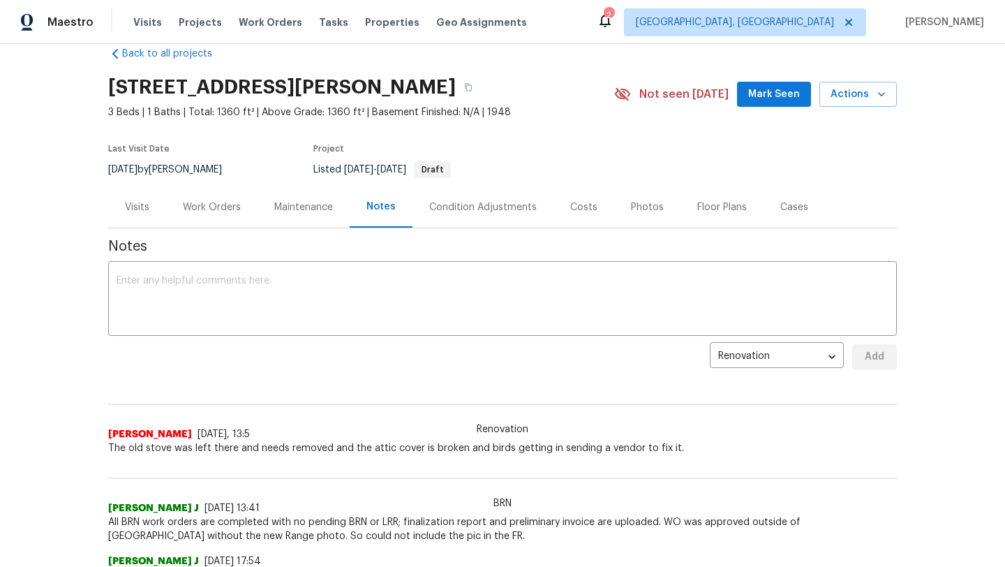
scroll to position [26, 0]
click at [201, 207] on div "Work Orders" at bounding box center [212, 207] width 58 height 14
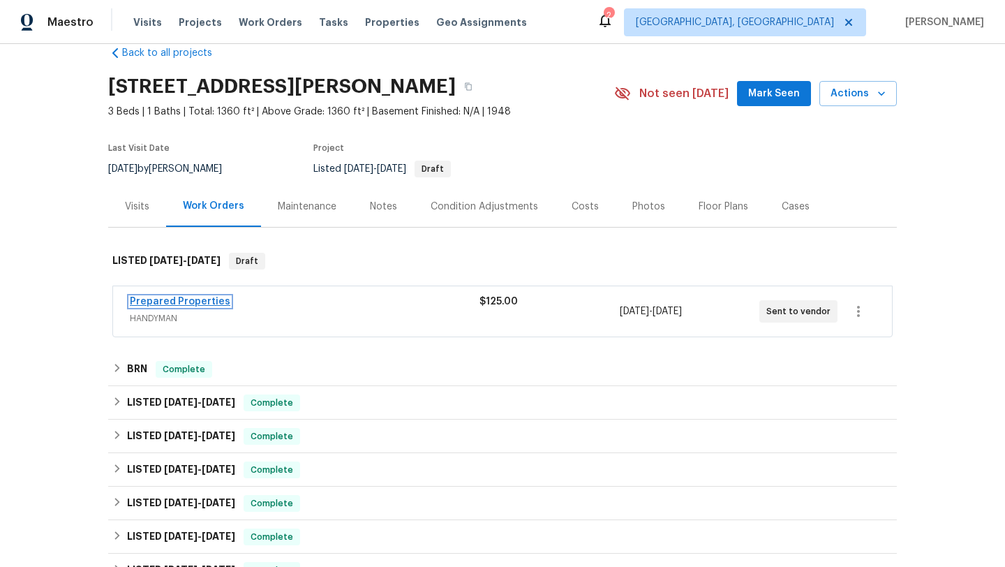
click at [157, 302] on link "Prepared Properties" at bounding box center [180, 302] width 100 height 10
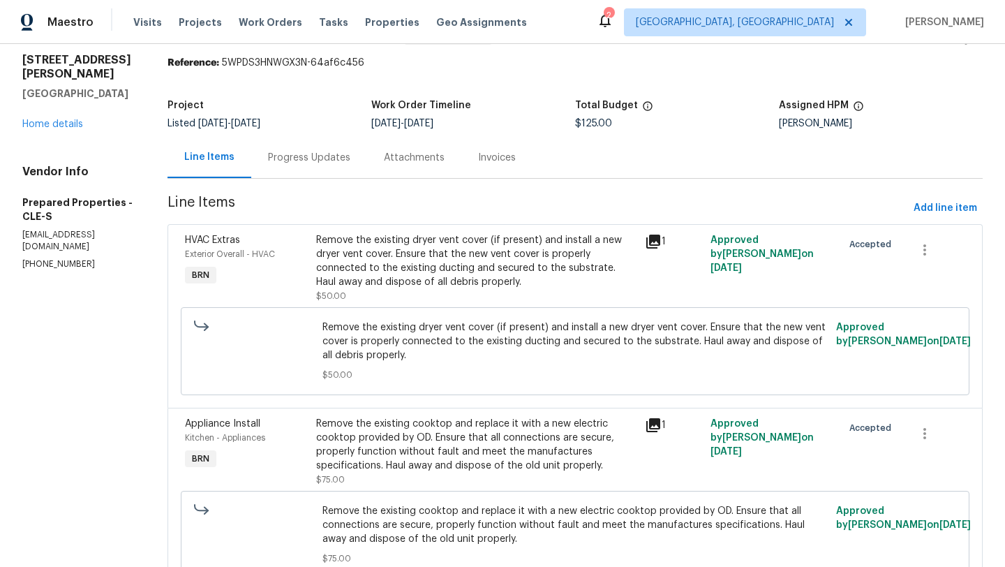
scroll to position [109, 0]
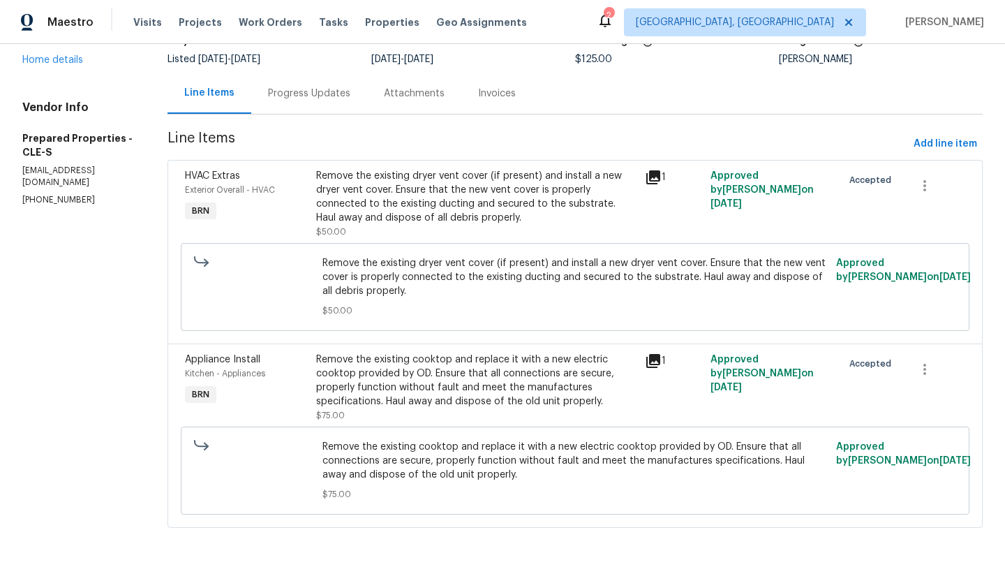
click at [660, 172] on icon at bounding box center [653, 177] width 14 height 14
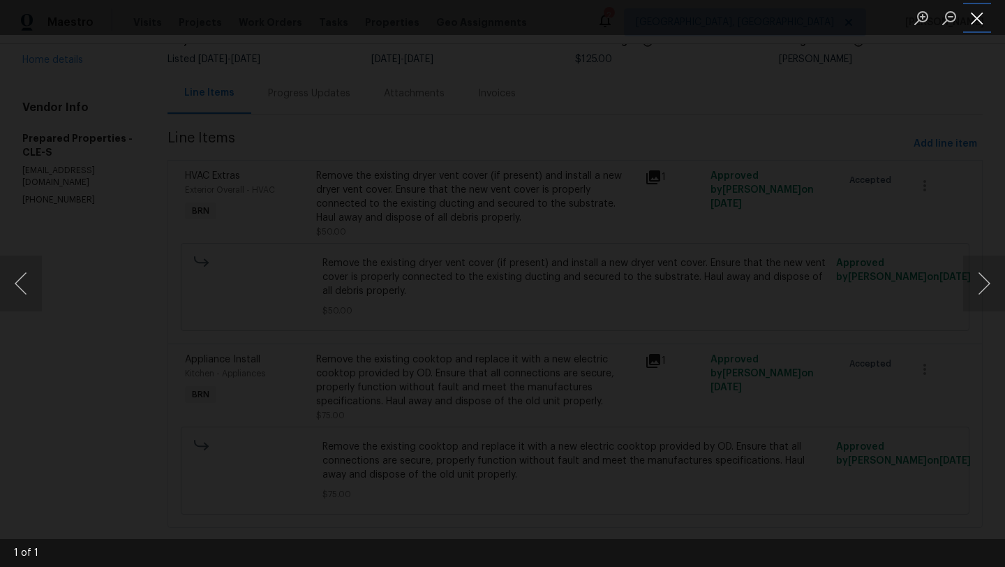
click at [972, 19] on button "Close lightbox" at bounding box center [977, 18] width 28 height 24
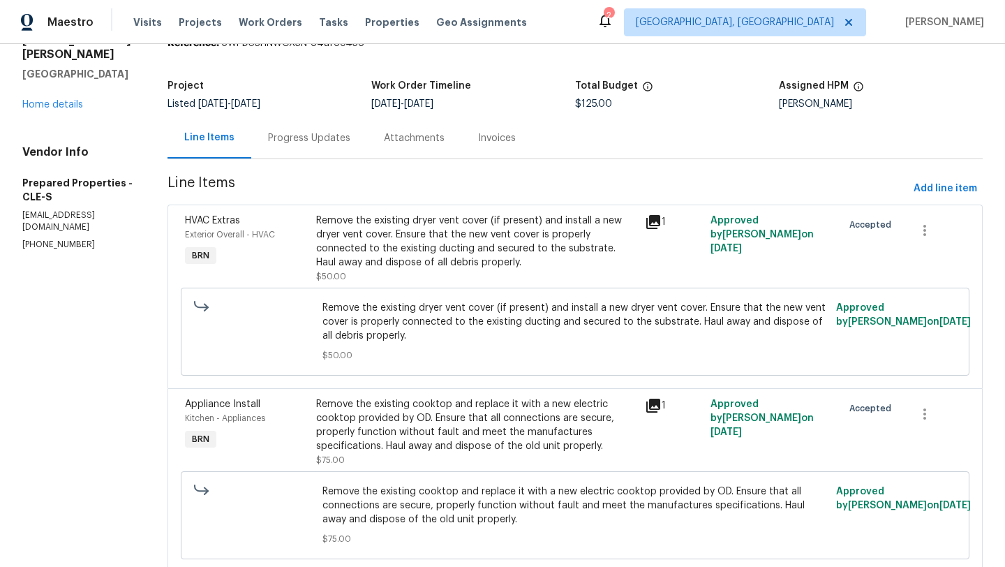
scroll to position [0, 0]
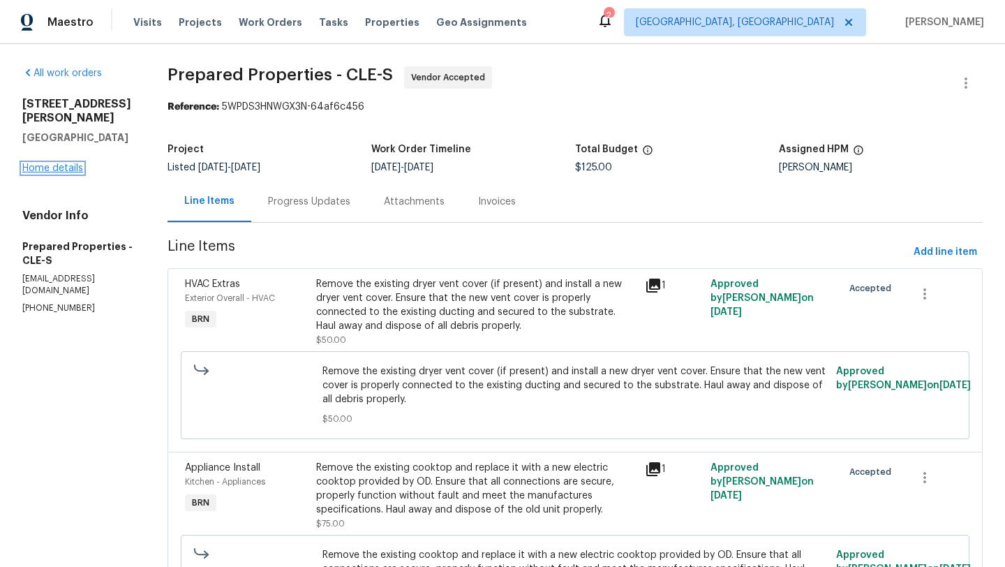
click at [73, 163] on link "Home details" at bounding box center [52, 168] width 61 height 10
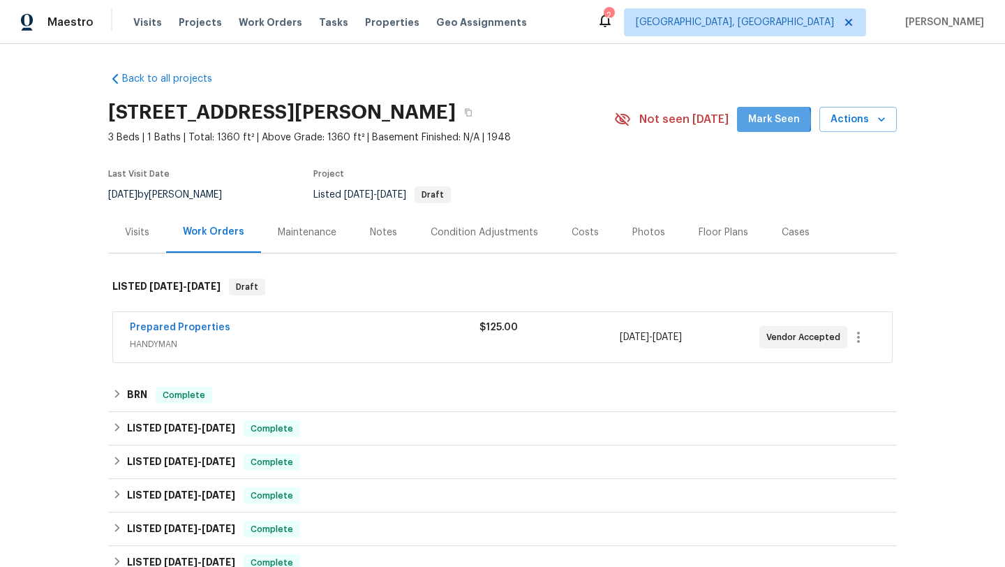
click at [775, 120] on span "Mark Seen" at bounding box center [774, 119] width 52 height 17
click at [121, 231] on div "Visits" at bounding box center [137, 231] width 58 height 41
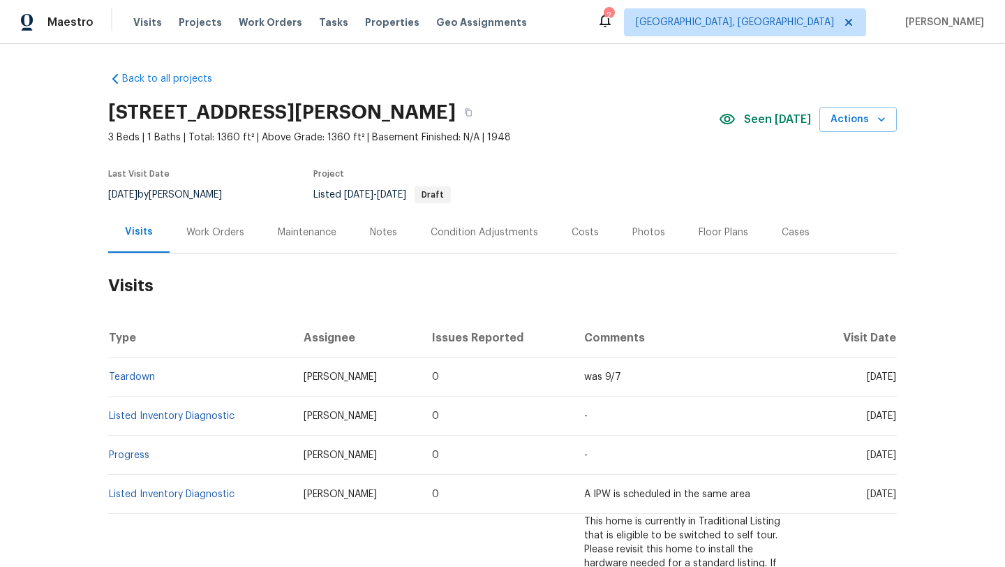
click at [218, 244] on div "Work Orders" at bounding box center [215, 231] width 91 height 41
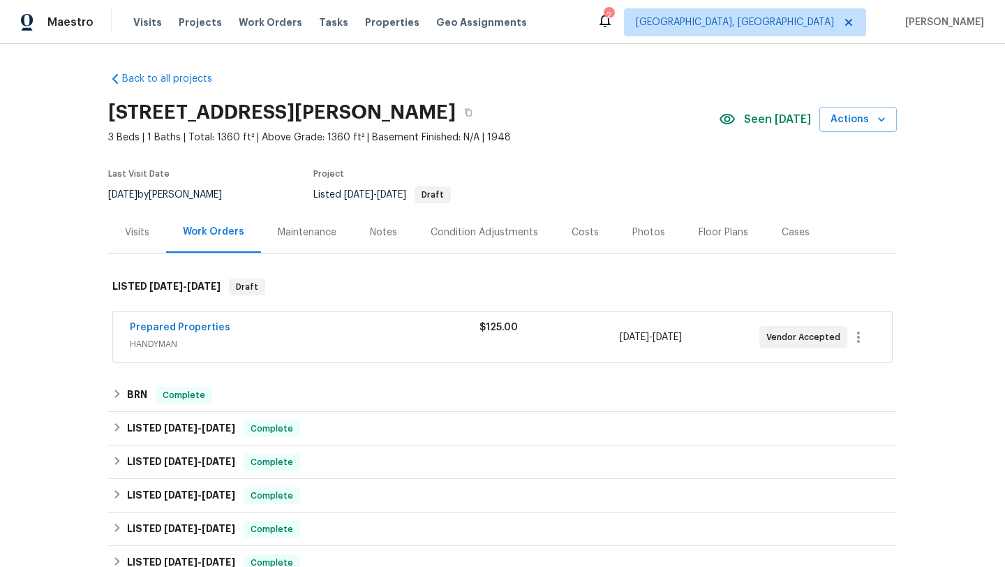
click at [277, 242] on div "Maintenance" at bounding box center [307, 231] width 92 height 41
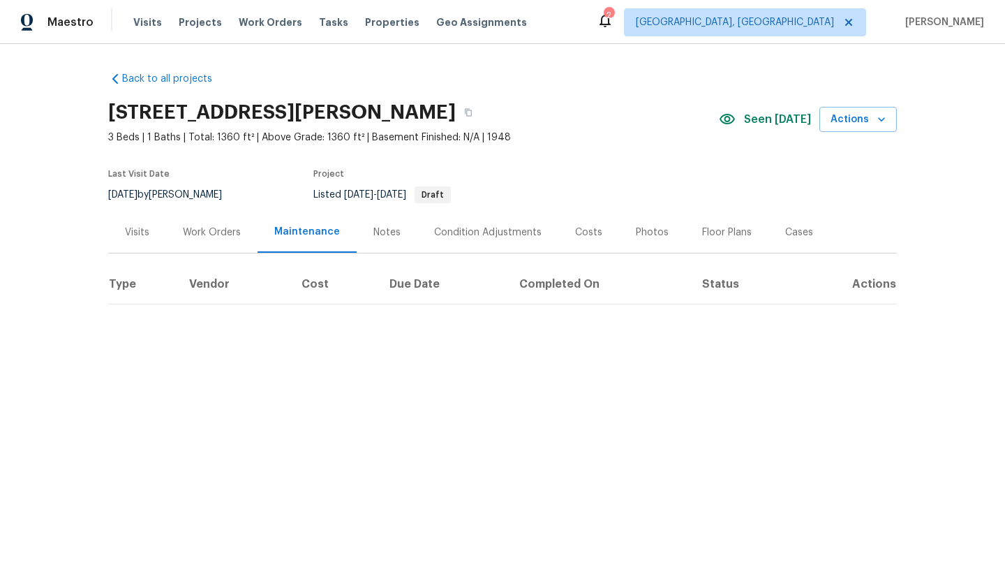
click at [211, 223] on div "Work Orders" at bounding box center [211, 231] width 91 height 41
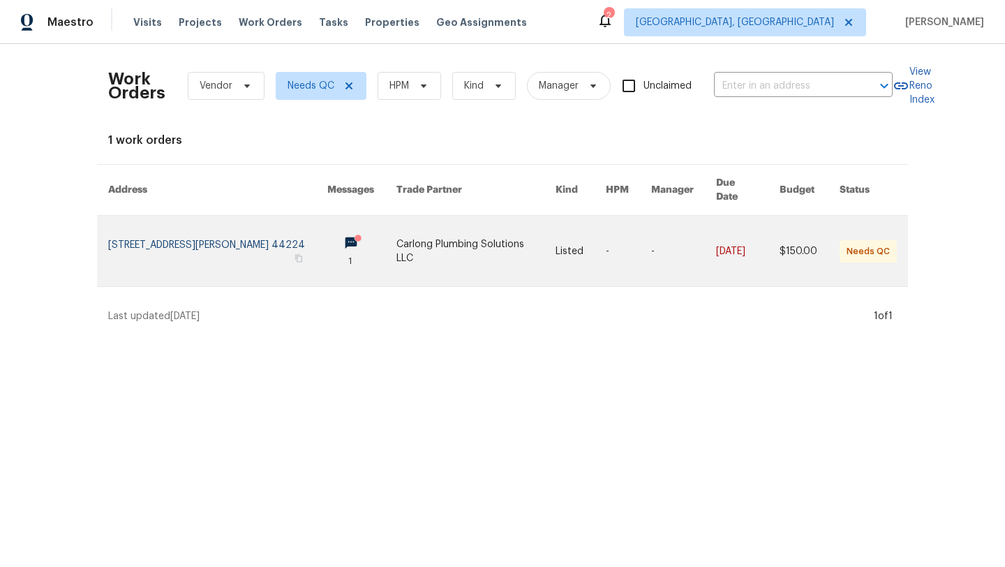
click at [192, 238] on link at bounding box center [217, 251] width 219 height 70
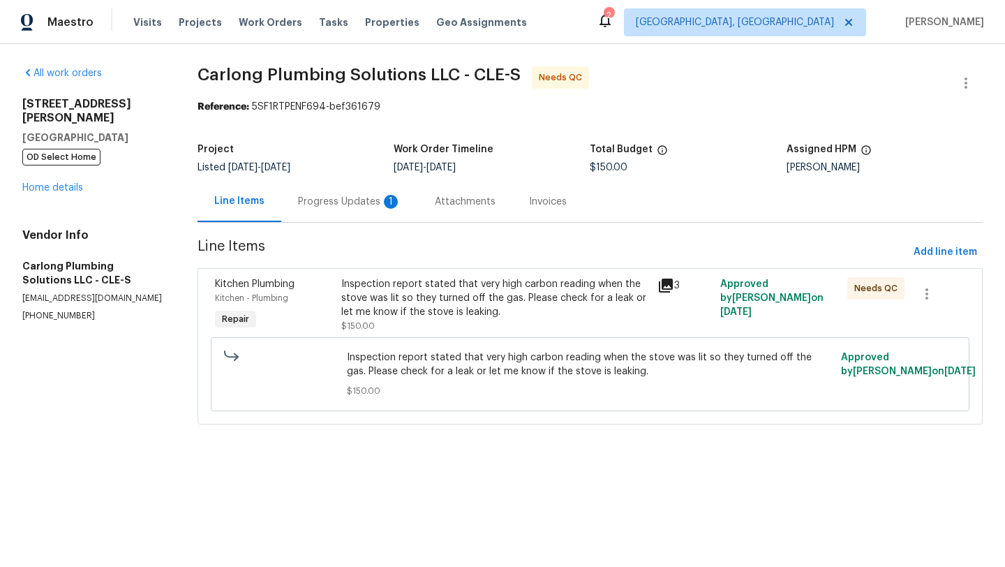
click at [351, 206] on div "Progress Updates 1" at bounding box center [349, 202] width 103 height 14
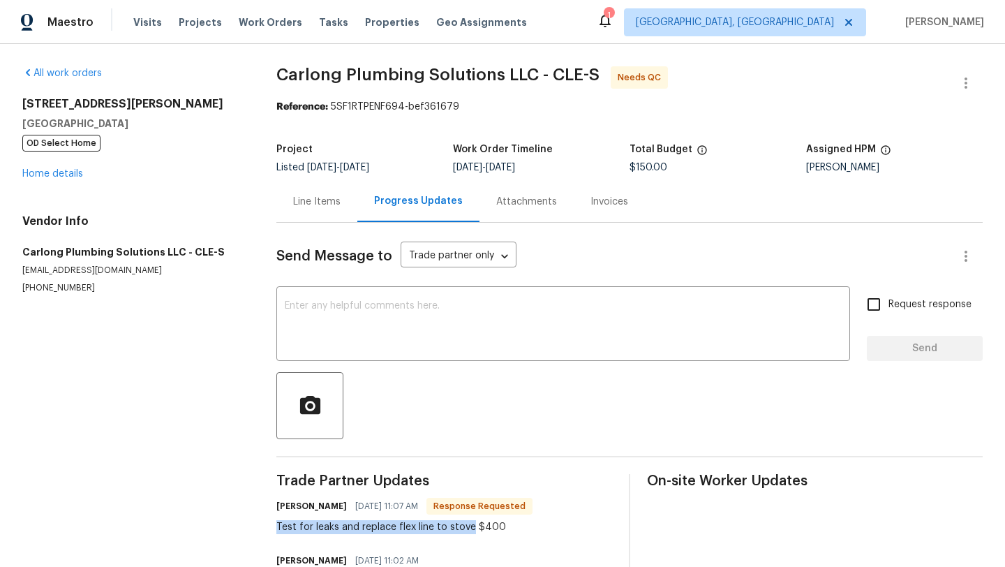
drag, startPoint x: 271, startPoint y: 524, endPoint x: 467, endPoint y: 531, distance: 196.2
click at [467, 531] on div "All work orders 4131 Burton Dr Stow, OH 44224 OD Select Home Home details Vendo…" at bounding box center [502, 335] width 1005 height 583
copy div "Test for leaks and replace flex line to stove"
click at [311, 202] on div "Line Items" at bounding box center [316, 202] width 47 height 14
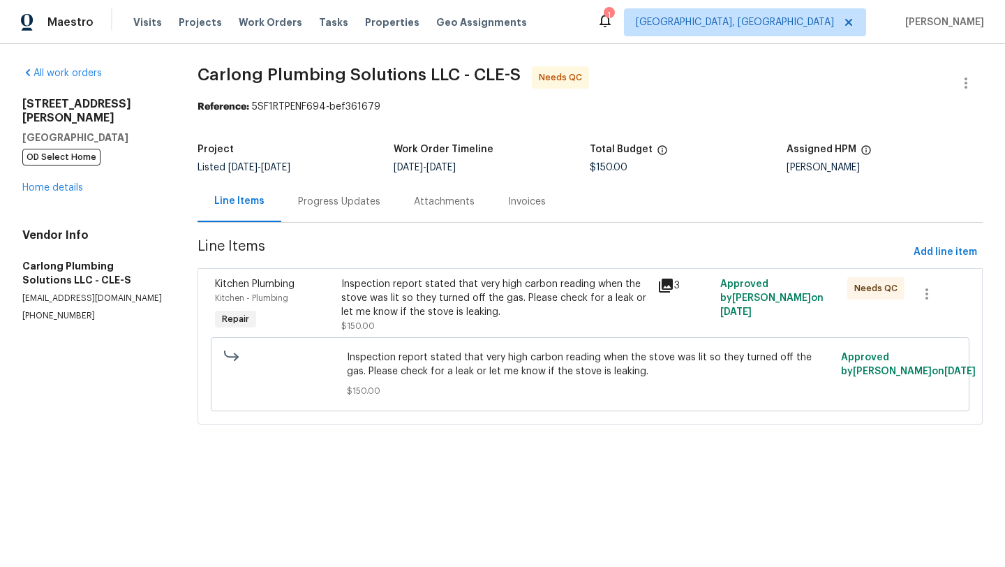
click at [387, 281] on div "Inspection report stated that very high carbon reading when the stove was lit s…" at bounding box center [495, 298] width 308 height 42
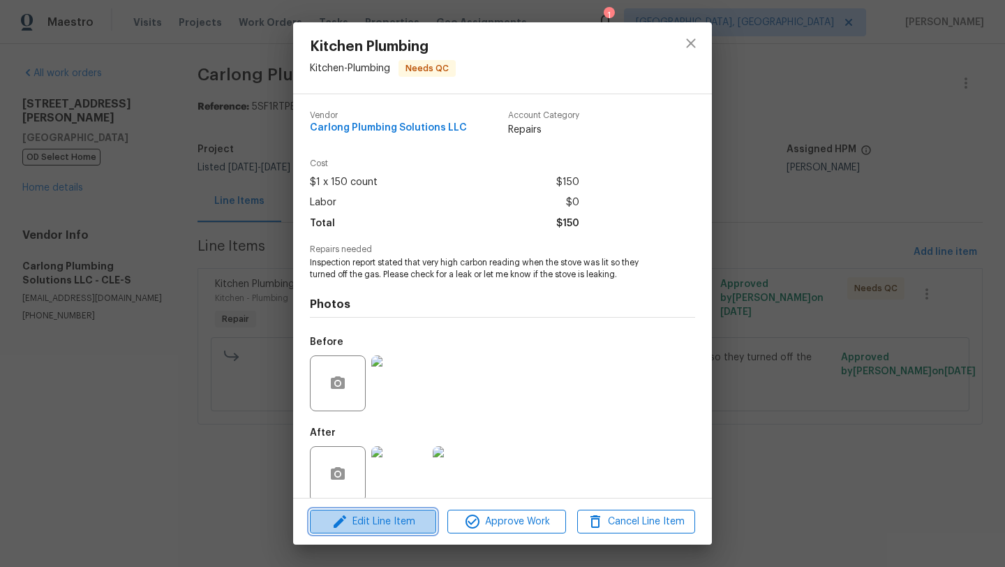
click at [346, 527] on icon "button" at bounding box center [339, 521] width 17 height 17
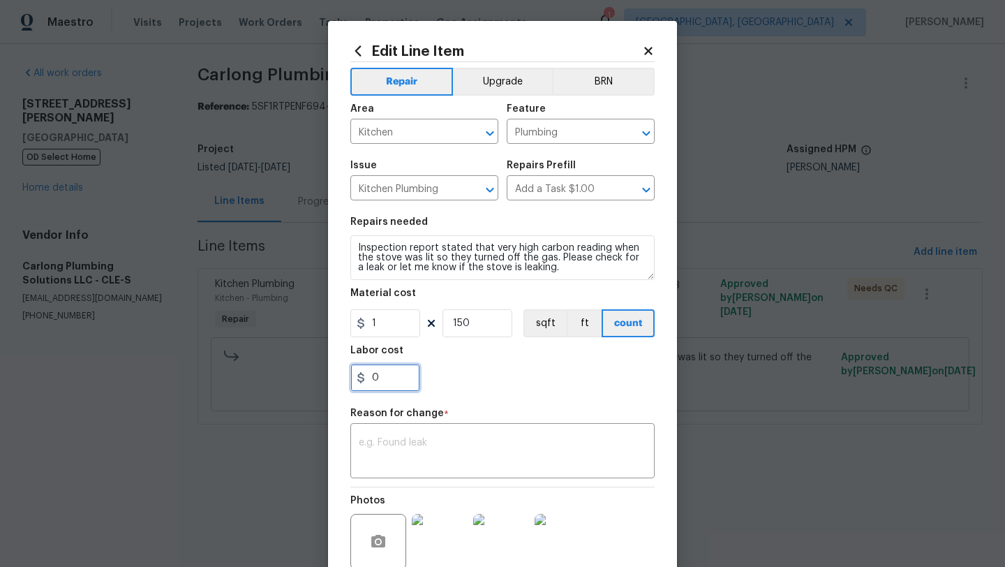
click at [392, 376] on input "0" at bounding box center [385, 378] width 70 height 28
type input "250"
click at [483, 366] on div "250" at bounding box center [502, 378] width 304 height 28
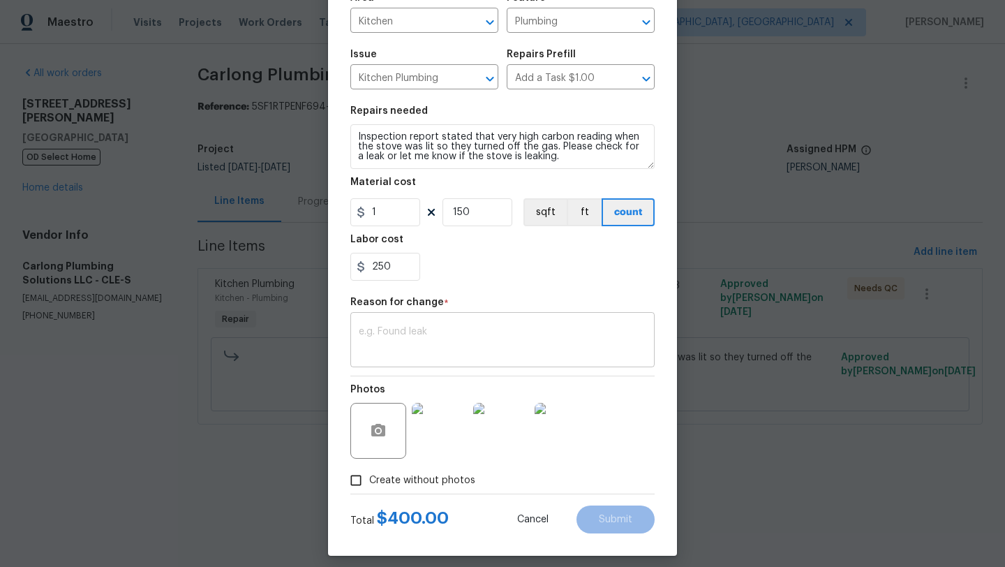
scroll to position [121, 0]
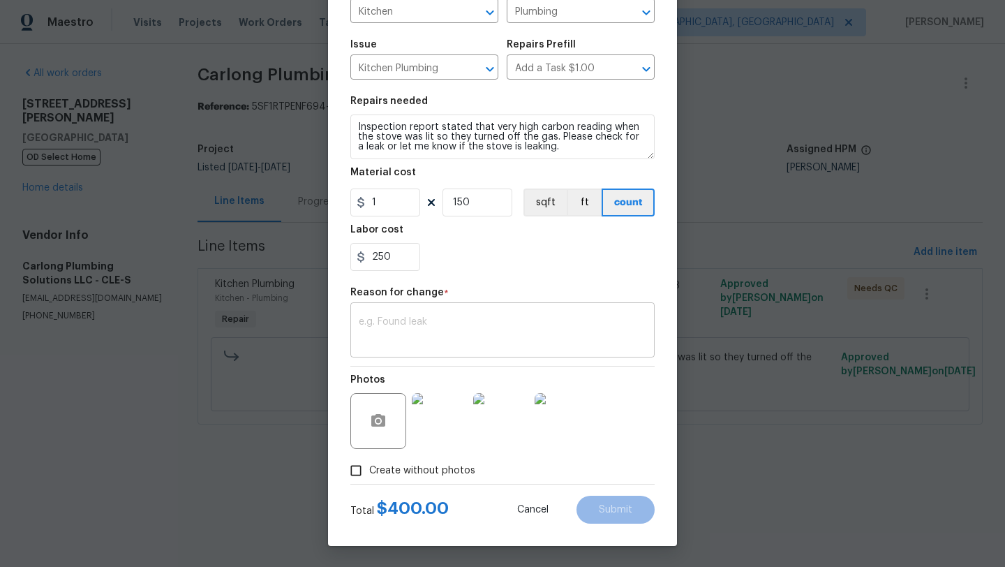
click at [407, 320] on textarea at bounding box center [502, 331] width 287 height 29
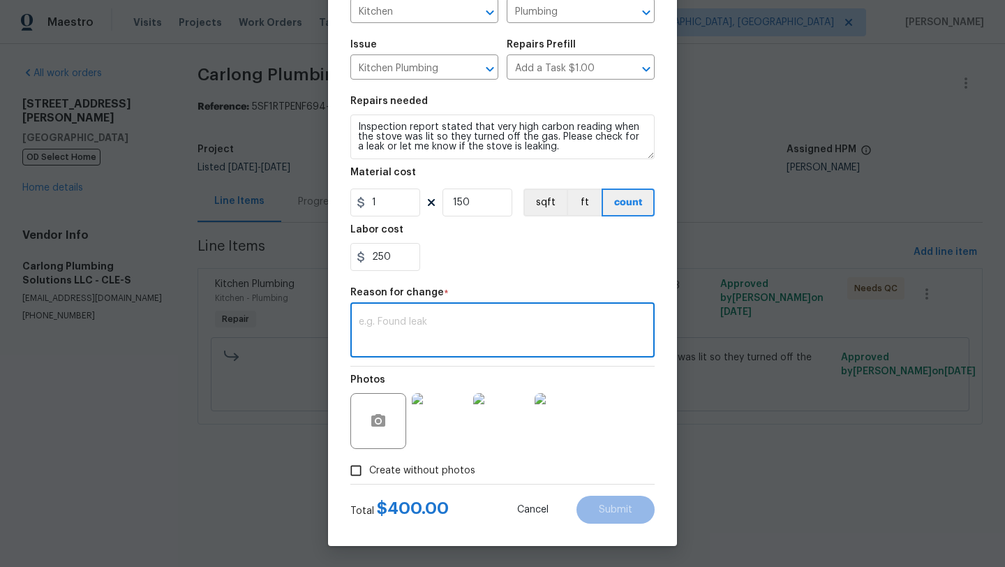
paste textarea "Test for leaks and replace flex line to stove"
type textarea "Test for leaks and replace flex line to stove"
click at [620, 511] on span "Submit" at bounding box center [615, 509] width 33 height 10
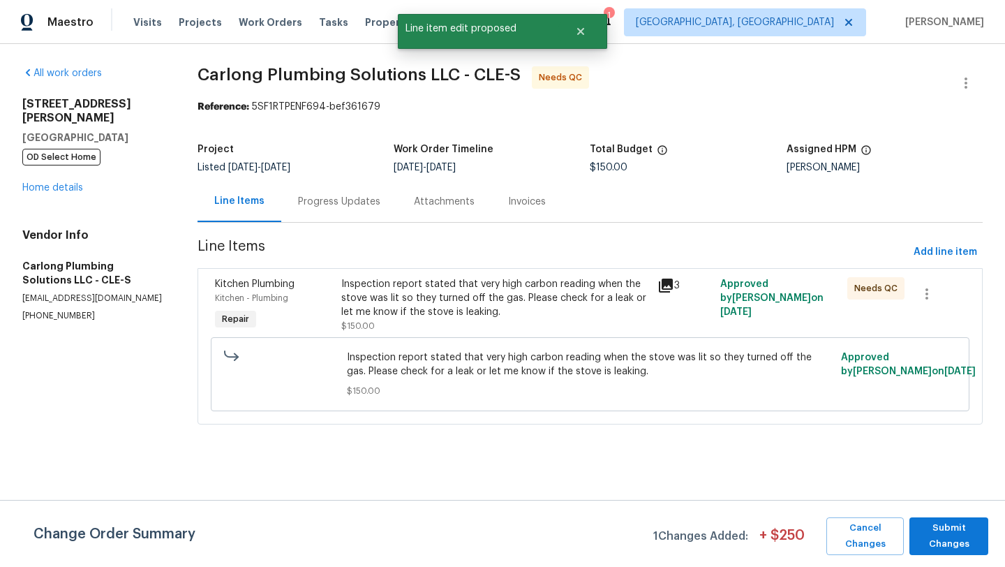
scroll to position [0, 0]
click at [936, 539] on span "Submit Changes" at bounding box center [948, 536] width 65 height 32
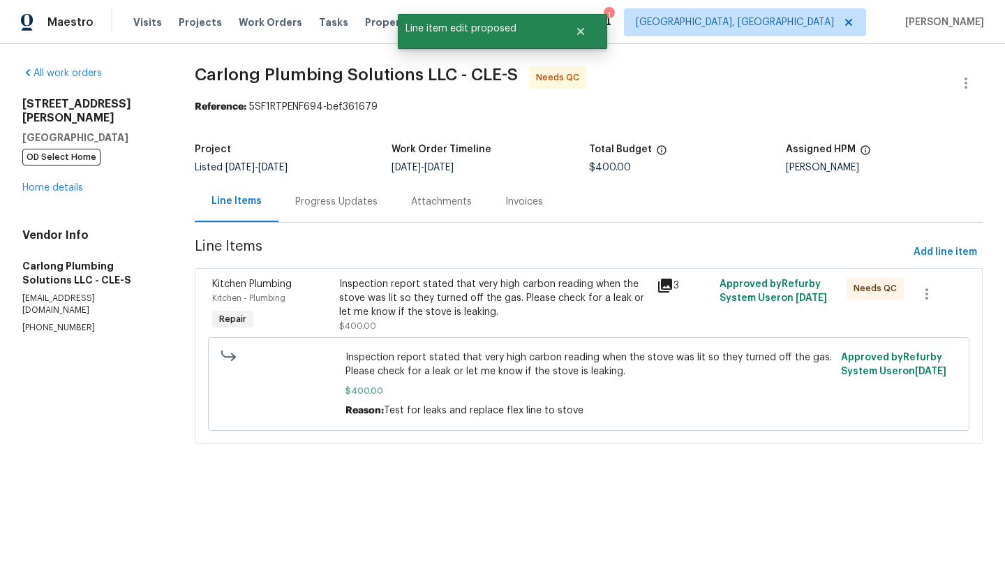
click at [391, 319] on div "Inspection report stated that very high carbon reading when the stove was lit s…" at bounding box center [493, 305] width 308 height 56
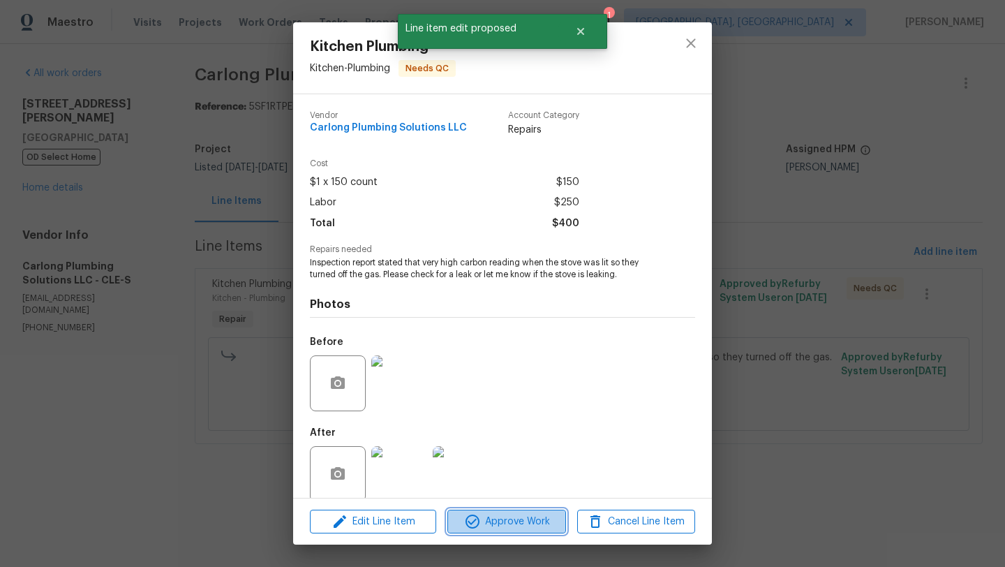
click at [510, 520] on span "Approve Work" at bounding box center [506, 521] width 110 height 17
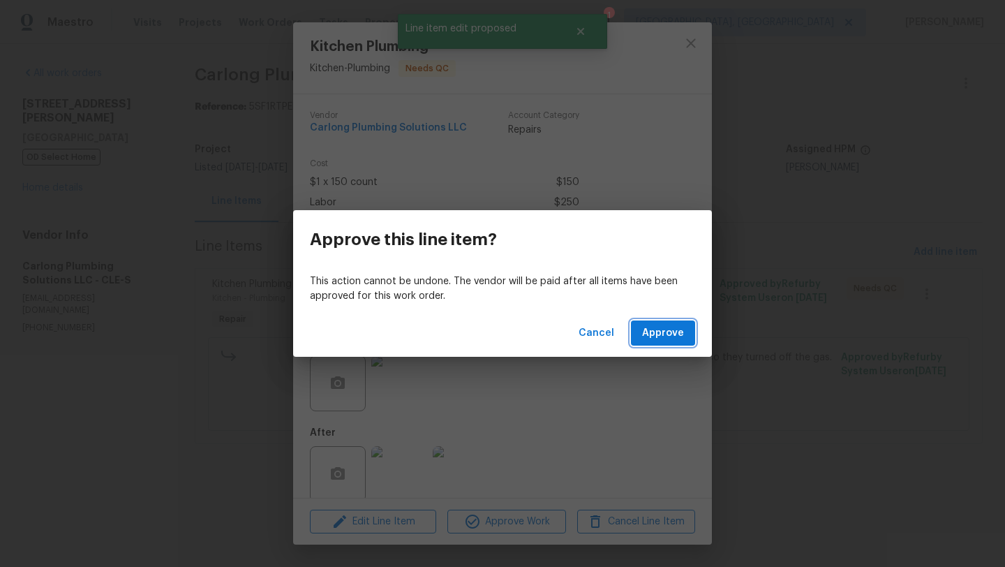
click at [672, 338] on span "Approve" at bounding box center [663, 332] width 42 height 17
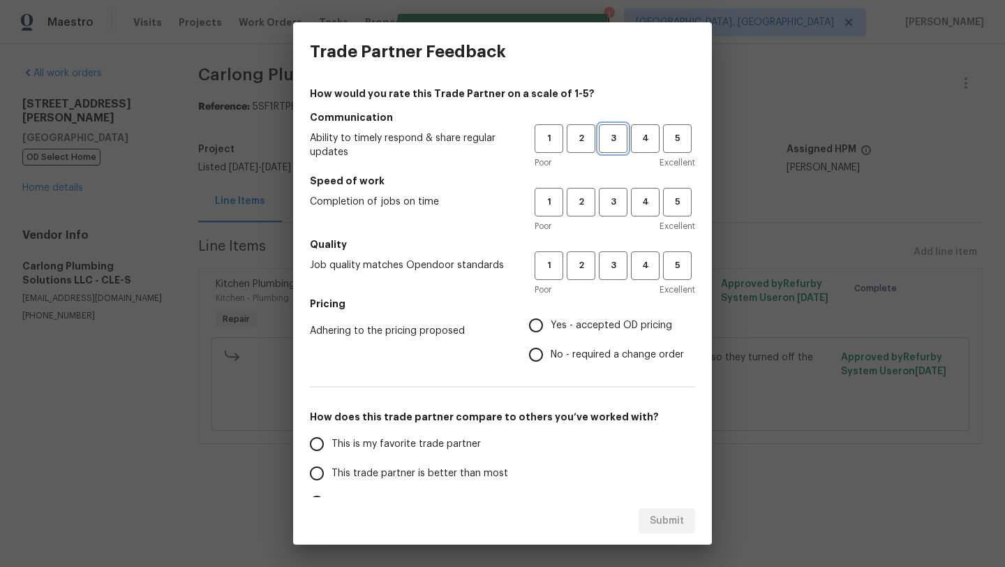
click at [618, 145] on span "3" at bounding box center [613, 138] width 26 height 16
click at [618, 181] on h5 "Speed of work" at bounding box center [502, 181] width 385 height 14
click at [615, 213] on button "3" at bounding box center [613, 202] width 29 height 29
click at [607, 271] on span "3" at bounding box center [613, 265] width 26 height 16
click at [554, 323] on span "Yes - accepted OD pricing" at bounding box center [611, 325] width 121 height 15
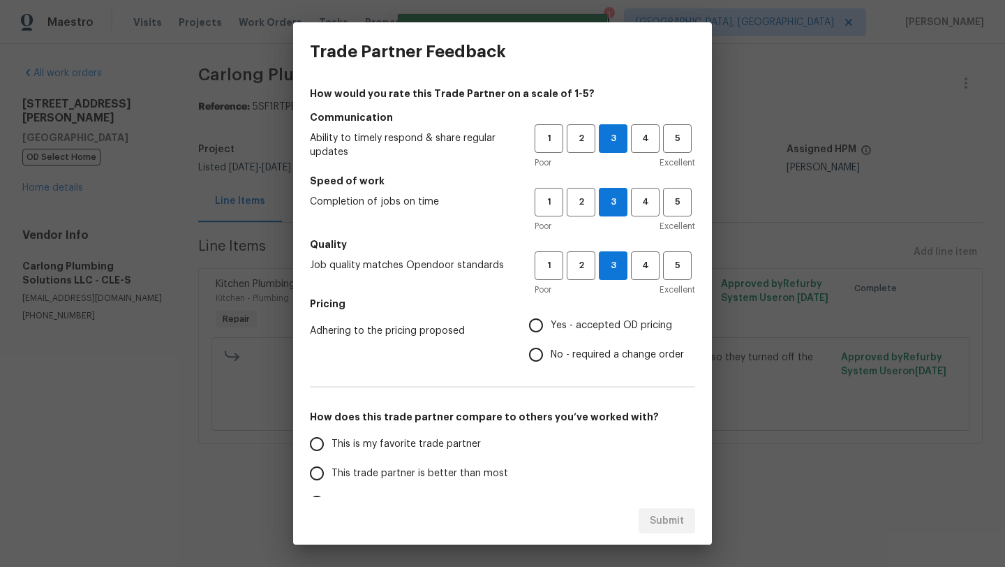
click at [551, 323] on input "Yes - accepted OD pricing" at bounding box center [535, 325] width 29 height 29
radio input "true"
click at [484, 484] on label "This trade partner is better than most" at bounding box center [412, 472] width 220 height 29
click at [331, 484] on input "This trade partner is better than most" at bounding box center [316, 472] width 29 height 29
click at [647, 521] on button "Submit" at bounding box center [666, 521] width 57 height 26
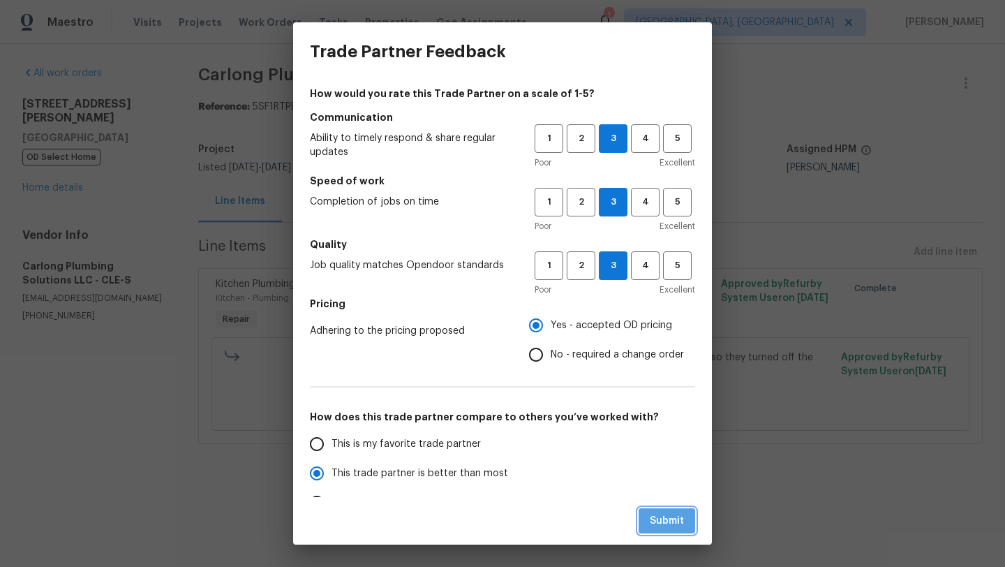
radio input "true"
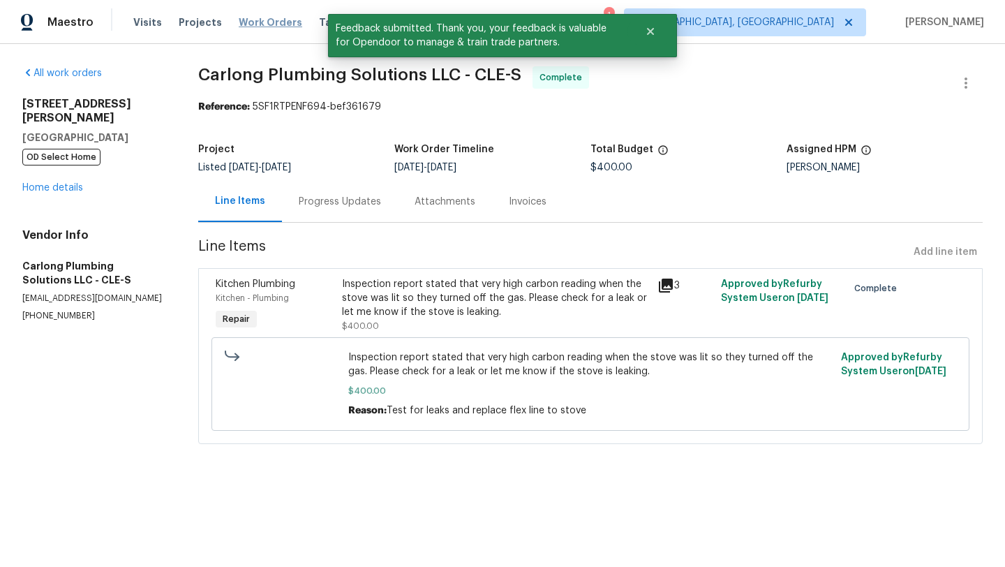
click at [274, 20] on span "Work Orders" at bounding box center [270, 22] width 63 height 14
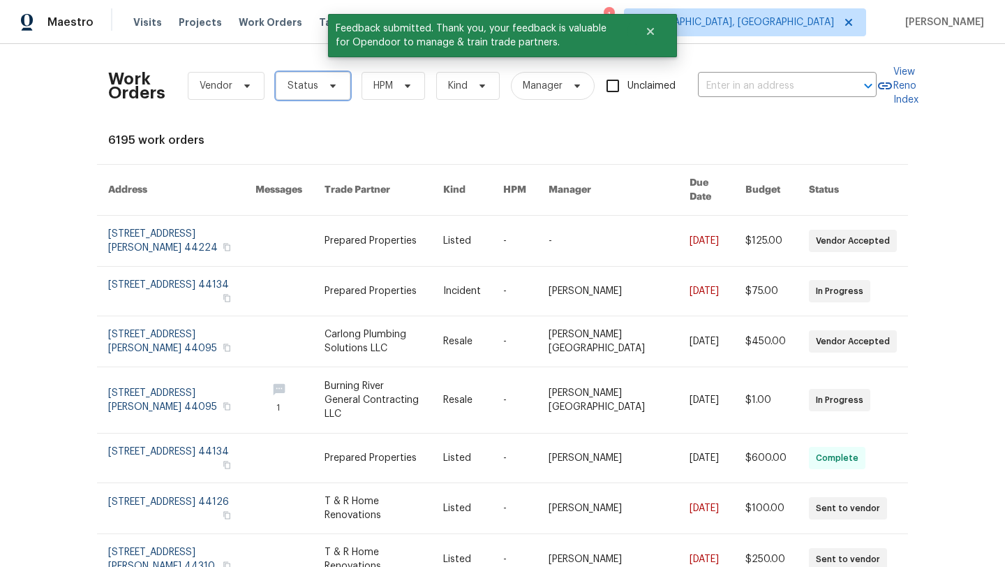
click at [308, 87] on span "Status" at bounding box center [302, 86] width 31 height 14
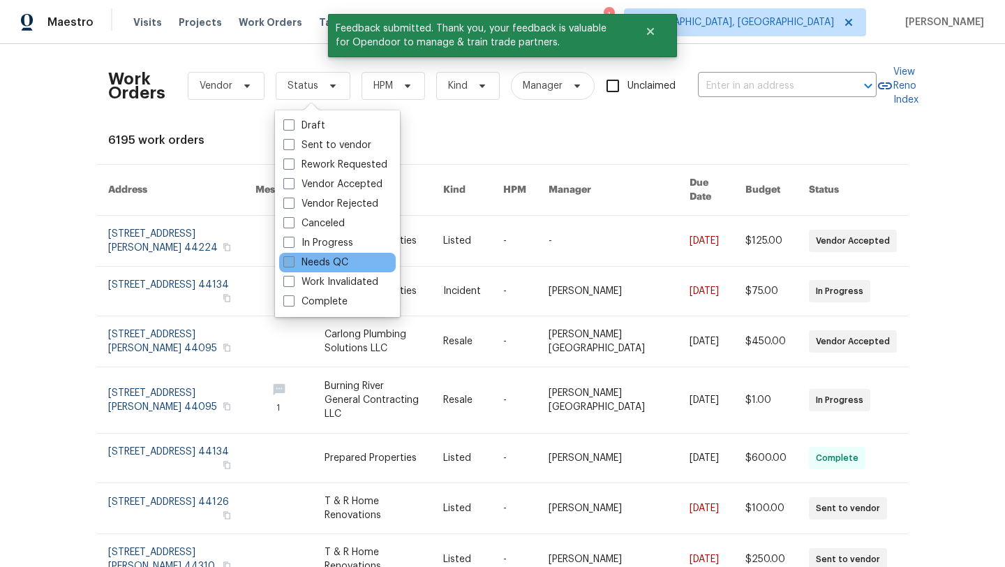
click at [330, 258] on label "Needs QC" at bounding box center [315, 262] width 65 height 14
click at [292, 258] on input "Needs QC" at bounding box center [287, 259] width 9 height 9
checkbox input "true"
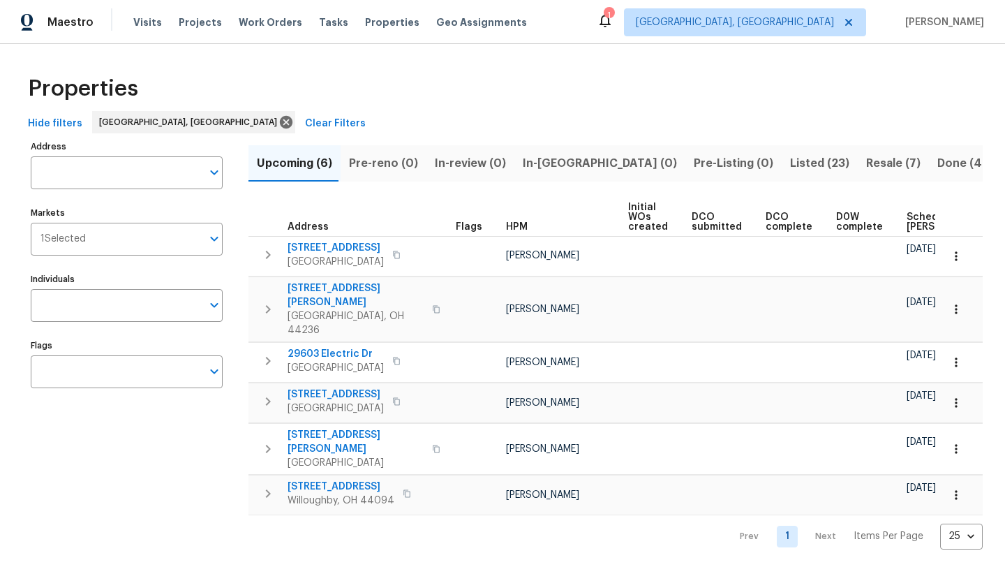
click at [906, 224] on span "Scheduled [PERSON_NAME]" at bounding box center [945, 222] width 79 height 20
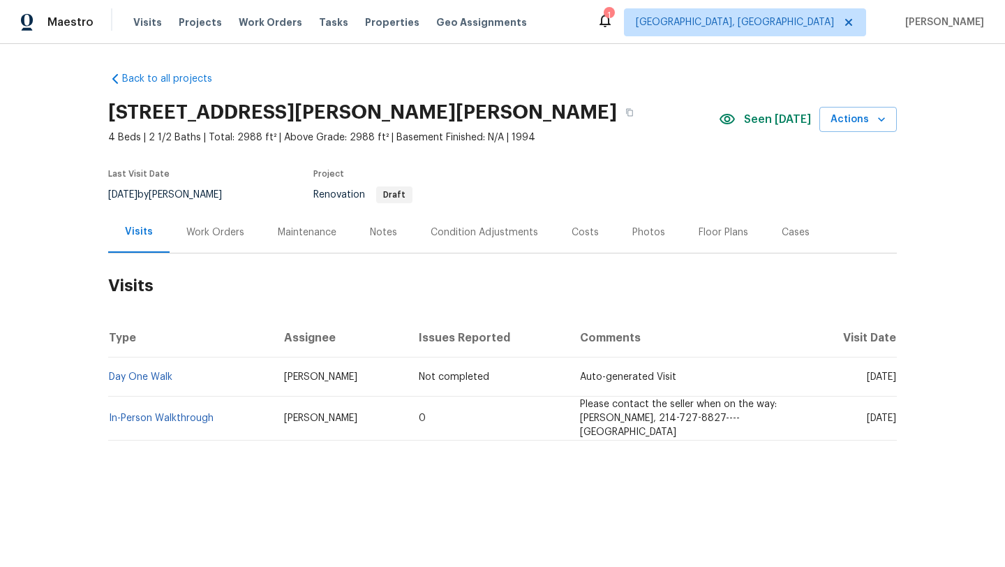
click at [209, 235] on div "Work Orders" at bounding box center [215, 232] width 58 height 14
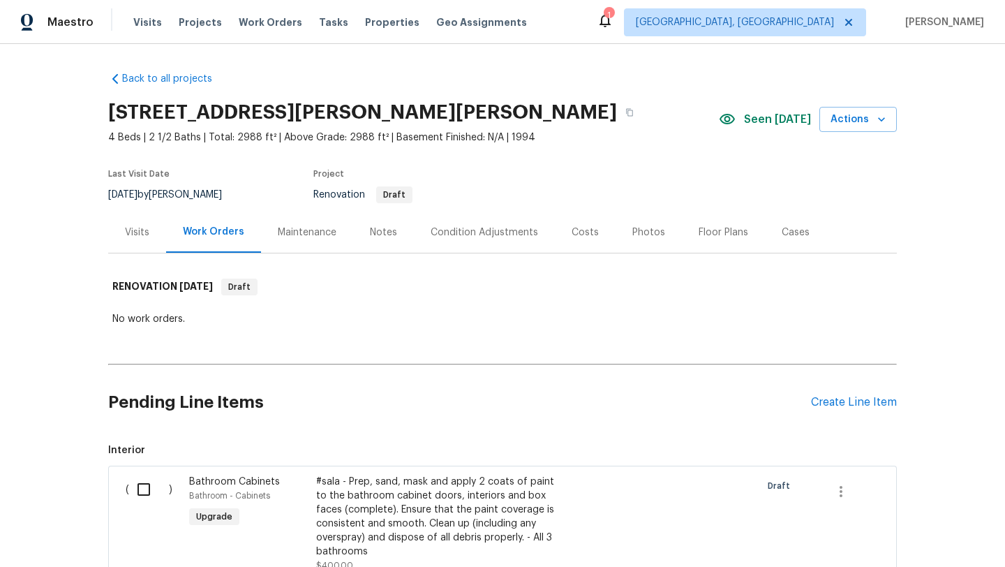
click at [138, 236] on div "Visits" at bounding box center [137, 232] width 24 height 14
